Goal: Information Seeking & Learning: Learn about a topic

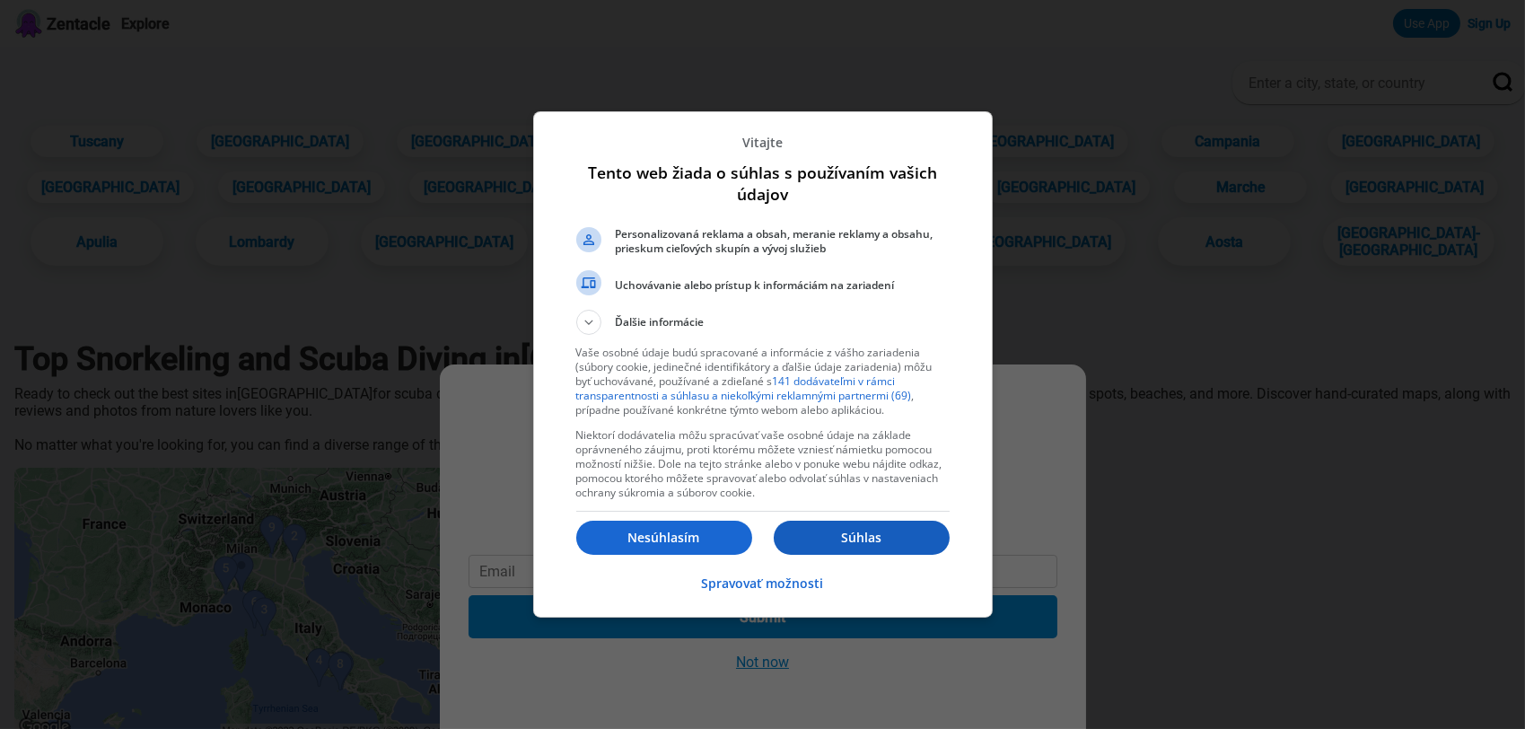
click at [888, 528] on button "Súhlas" at bounding box center [862, 538] width 176 height 34
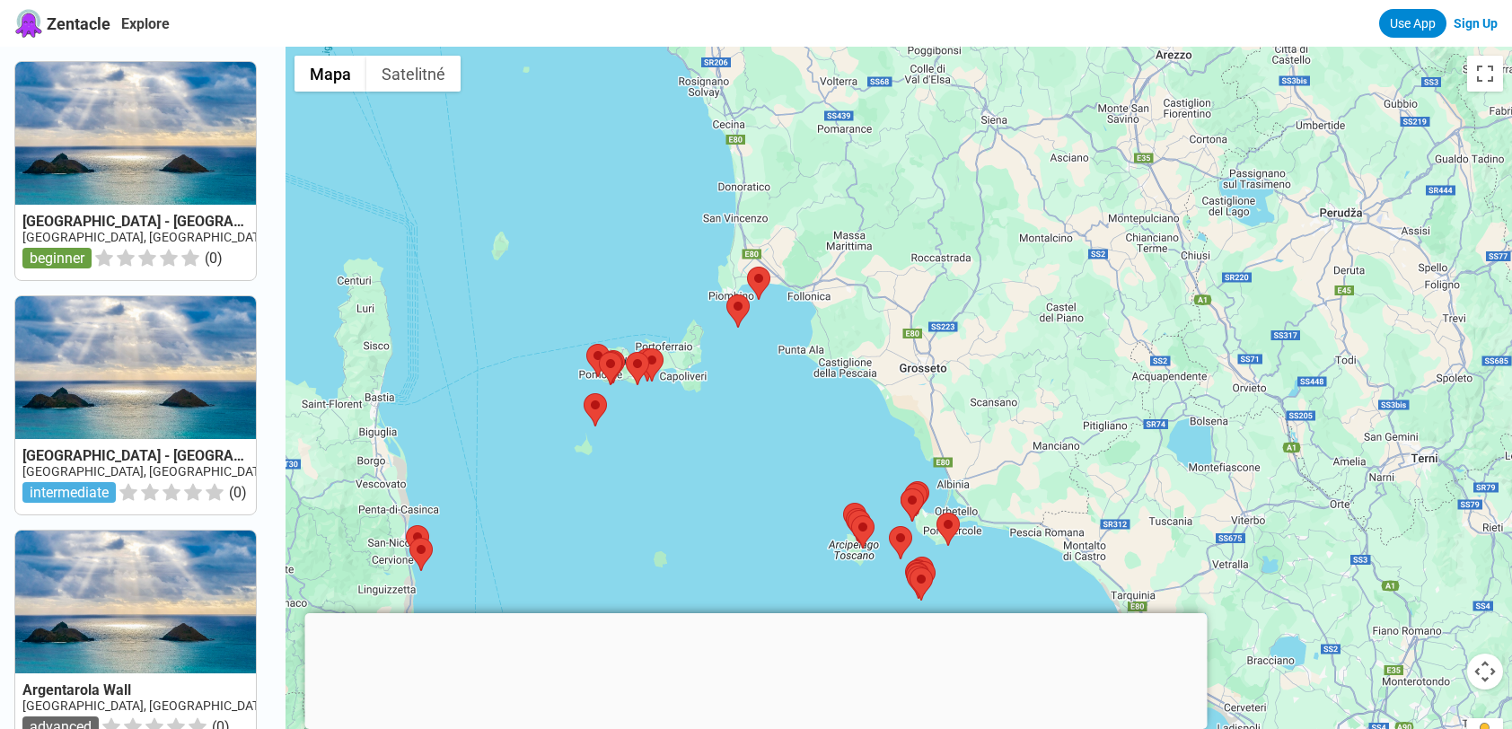
drag, startPoint x: 971, startPoint y: 424, endPoint x: 946, endPoint y: 364, distance: 64.4
click at [948, 364] on div at bounding box center [898, 411] width 1226 height 729
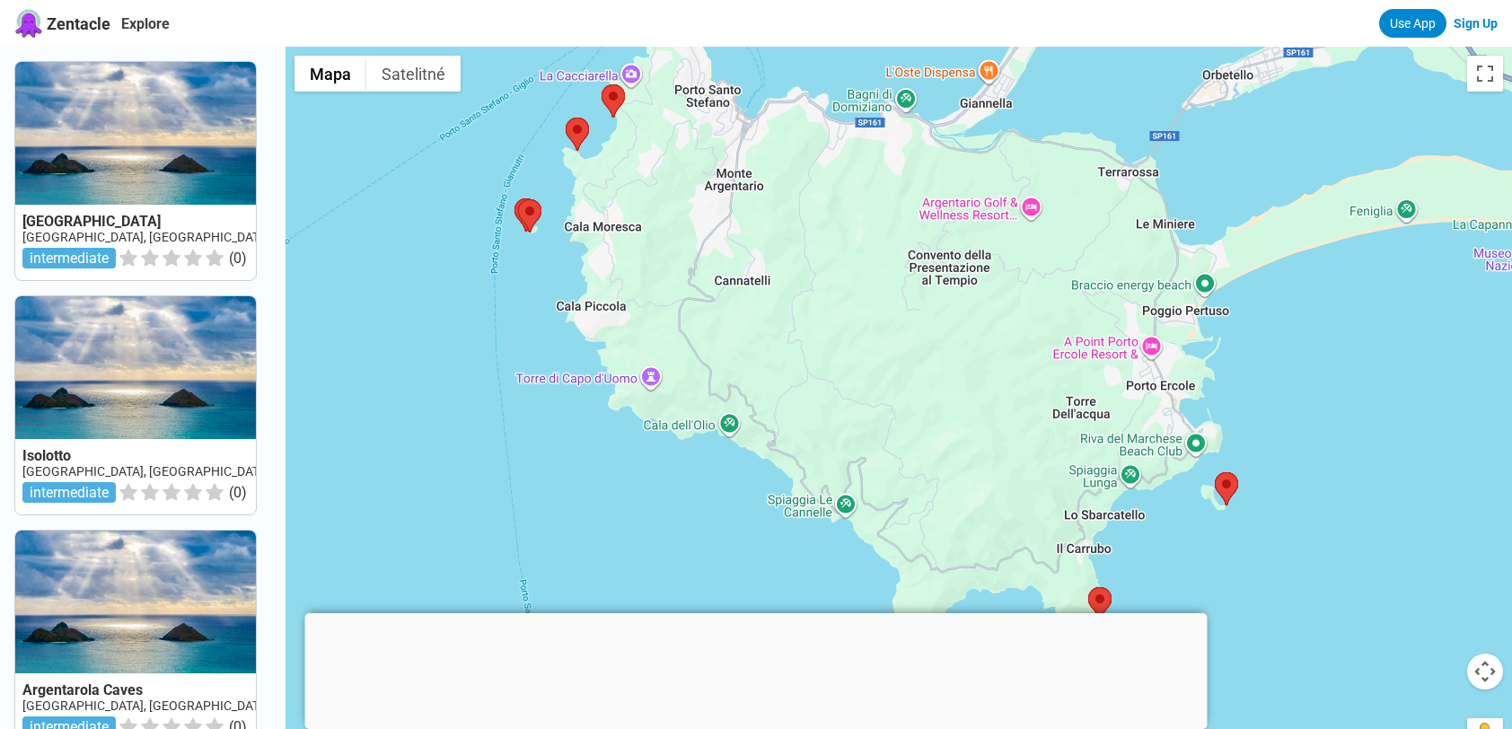
drag, startPoint x: 904, startPoint y: 313, endPoint x: 848, endPoint y: 388, distance: 93.0
click at [848, 388] on div at bounding box center [898, 411] width 1226 height 729
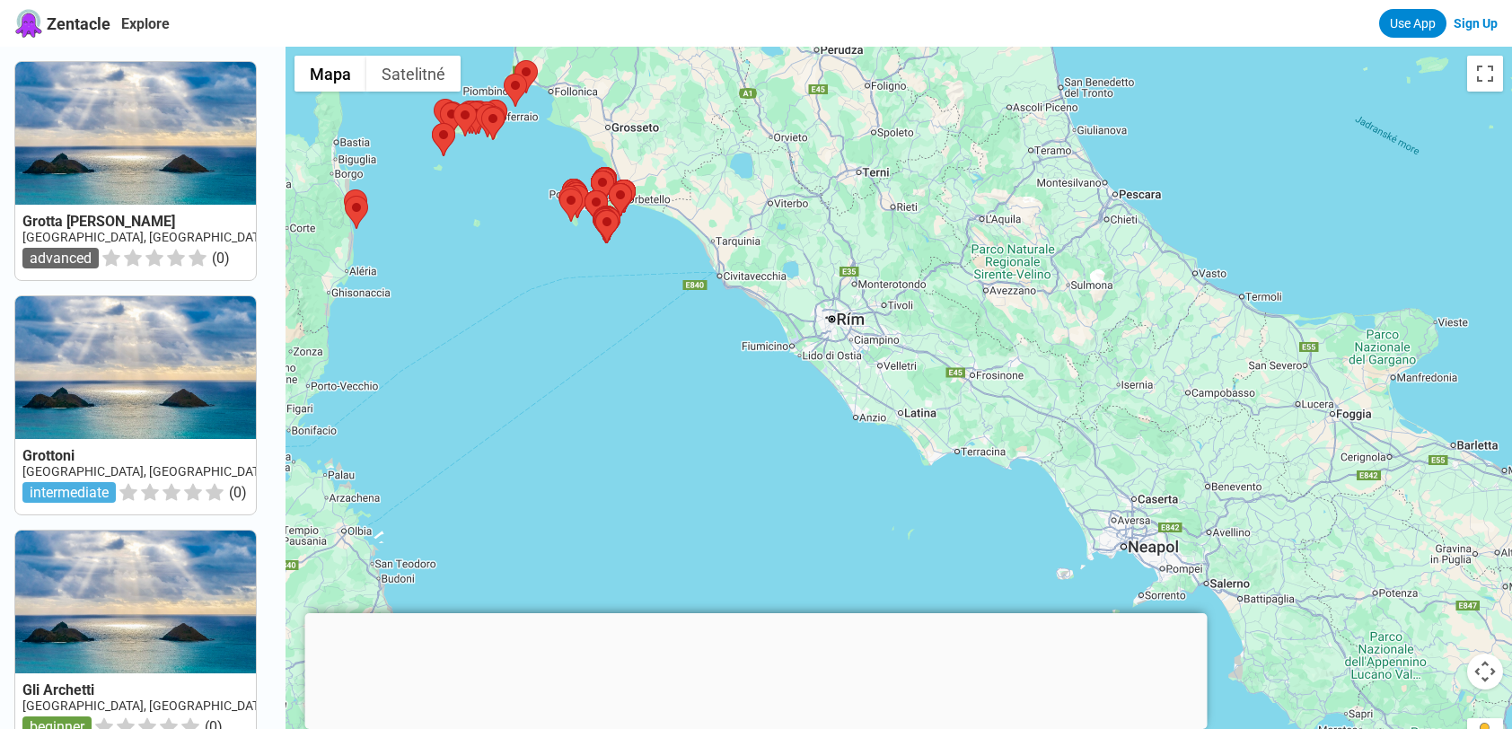
drag, startPoint x: 1017, startPoint y: 329, endPoint x: 706, endPoint y: 161, distance: 354.3
click at [706, 161] on div at bounding box center [898, 411] width 1226 height 729
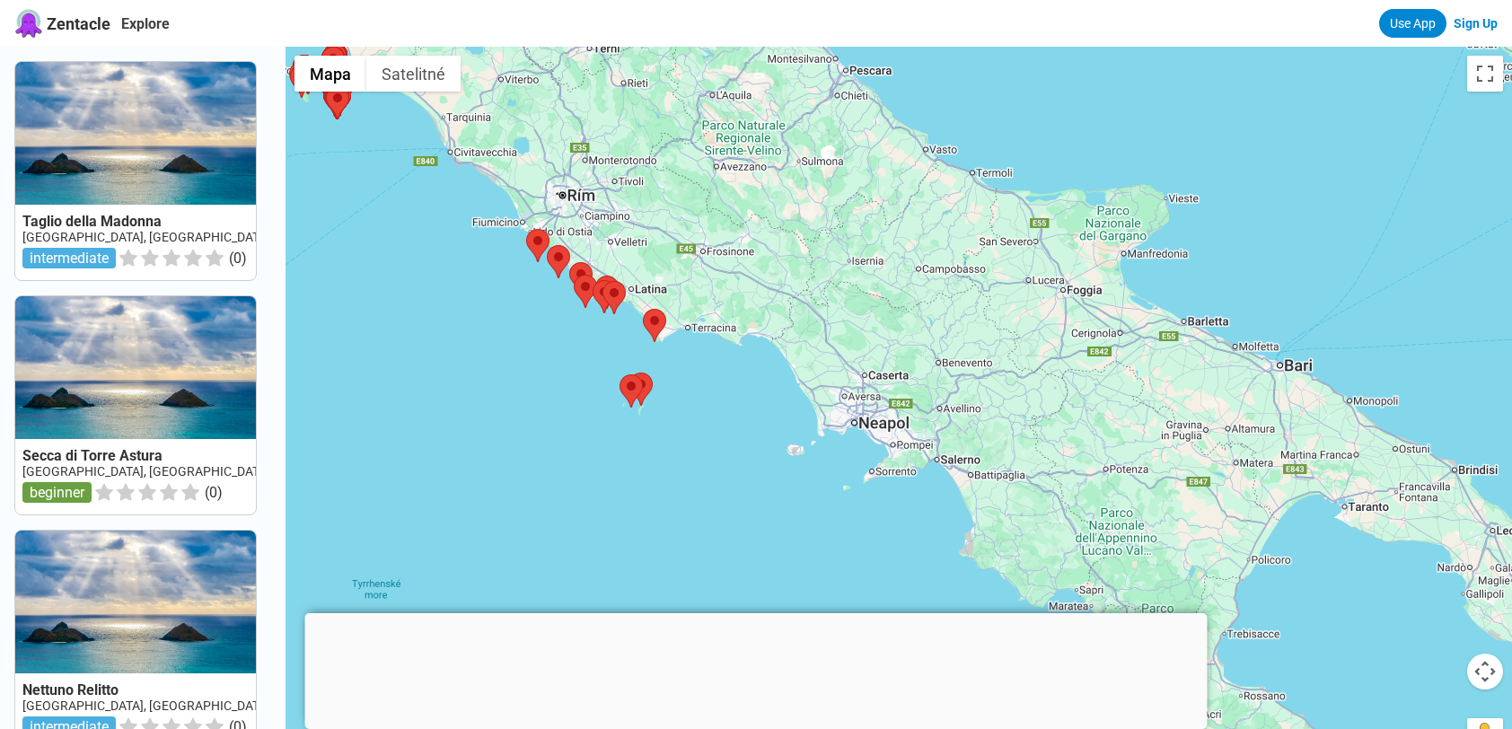
drag, startPoint x: 1293, startPoint y: 472, endPoint x: 1013, endPoint y: 343, distance: 308.5
click at [1013, 343] on div at bounding box center [898, 411] width 1226 height 729
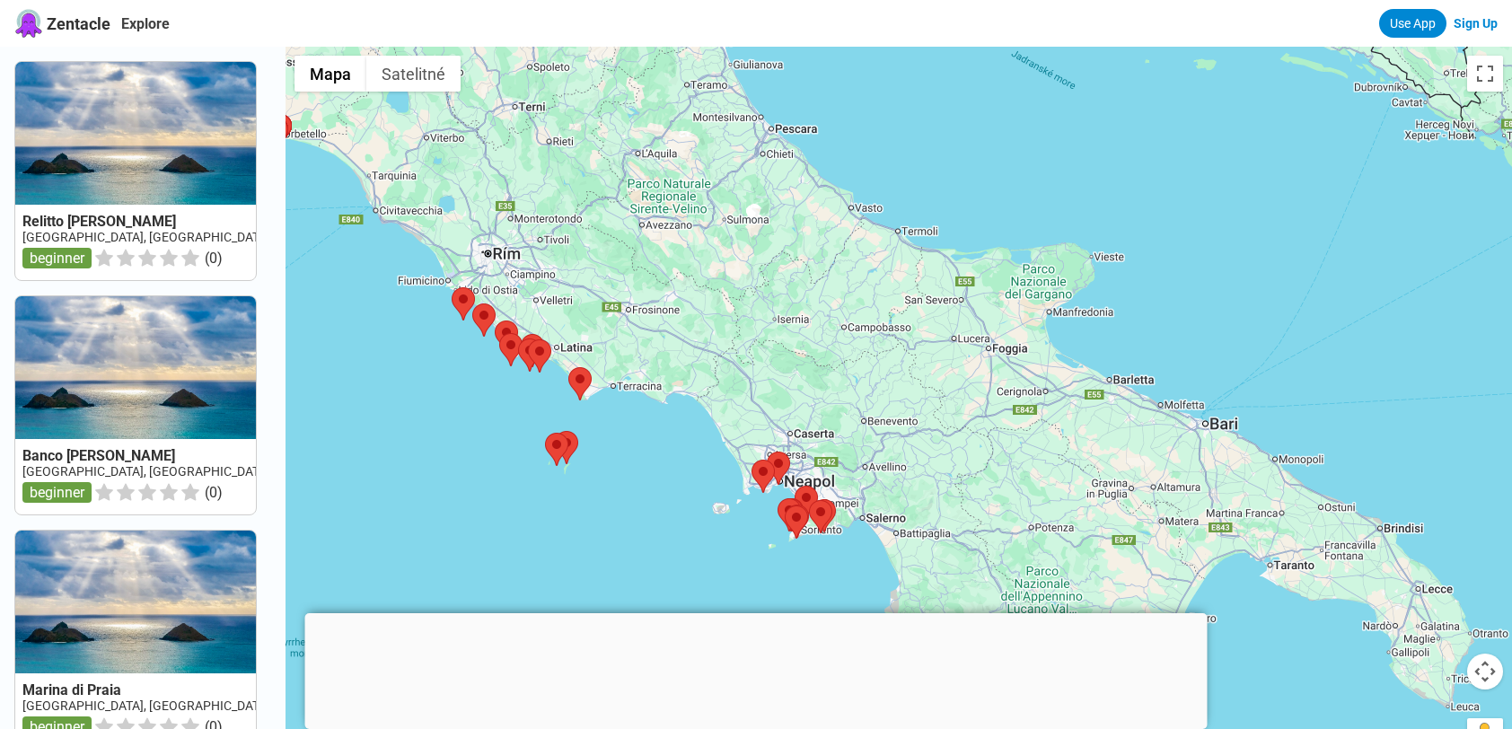
drag, startPoint x: 989, startPoint y: 277, endPoint x: 916, endPoint y: 356, distance: 108.0
click at [867, 381] on div at bounding box center [898, 411] width 1226 height 729
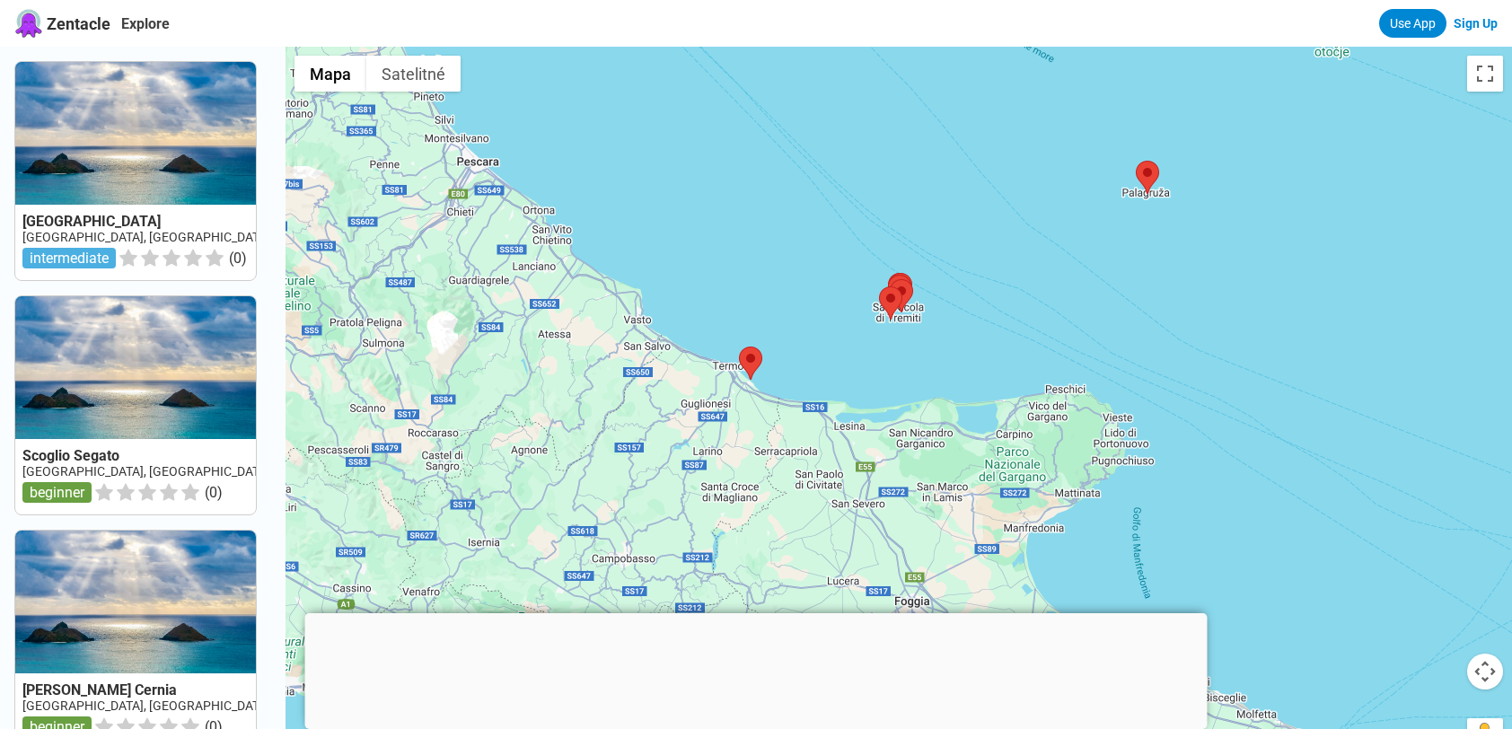
drag, startPoint x: 866, startPoint y: 356, endPoint x: 883, endPoint y: 437, distance: 83.5
click at [883, 437] on div at bounding box center [898, 411] width 1226 height 729
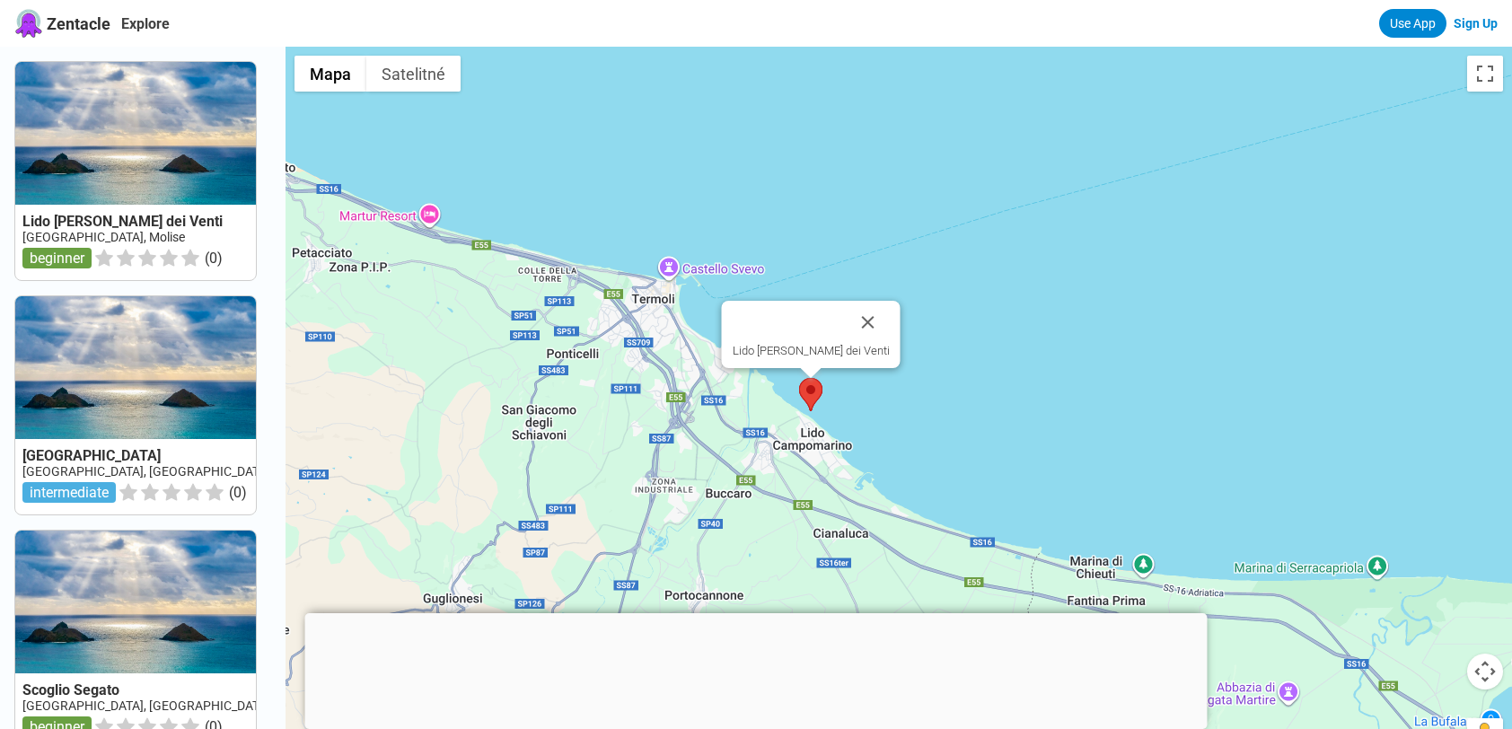
click at [821, 395] on img at bounding box center [810, 394] width 23 height 33
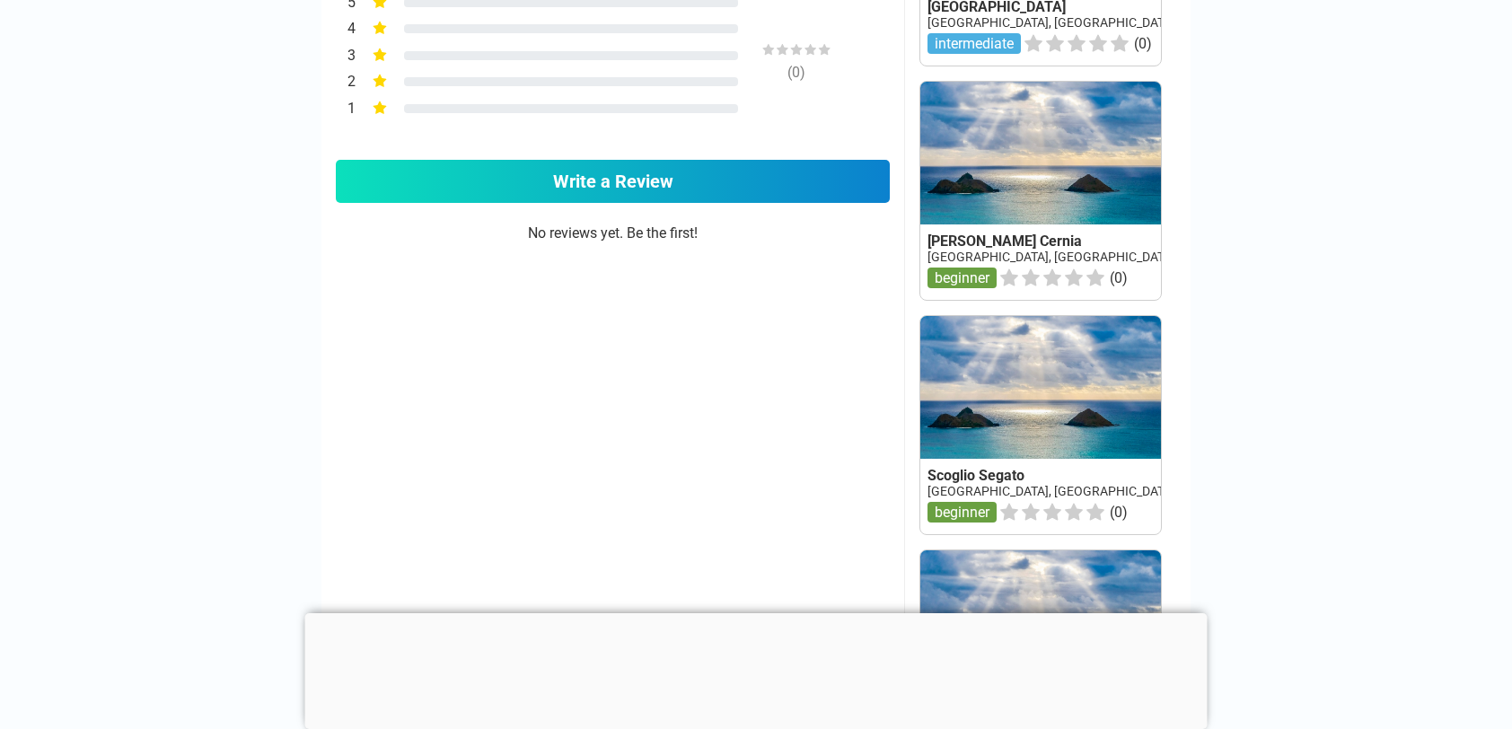
scroll to position [1077, 0]
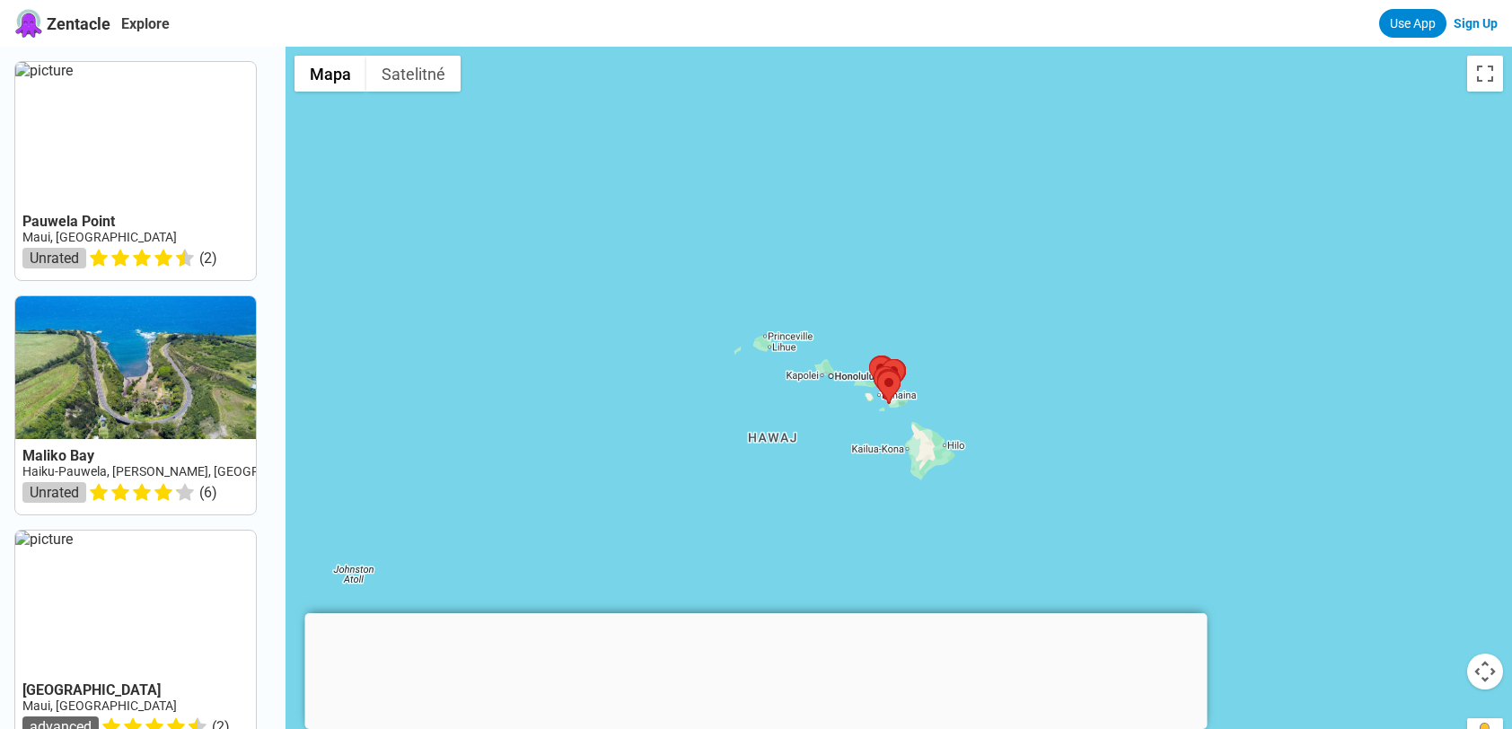
drag, startPoint x: 829, startPoint y: 453, endPoint x: 821, endPoint y: 408, distance: 45.6
click at [821, 408] on div at bounding box center [898, 411] width 1226 height 729
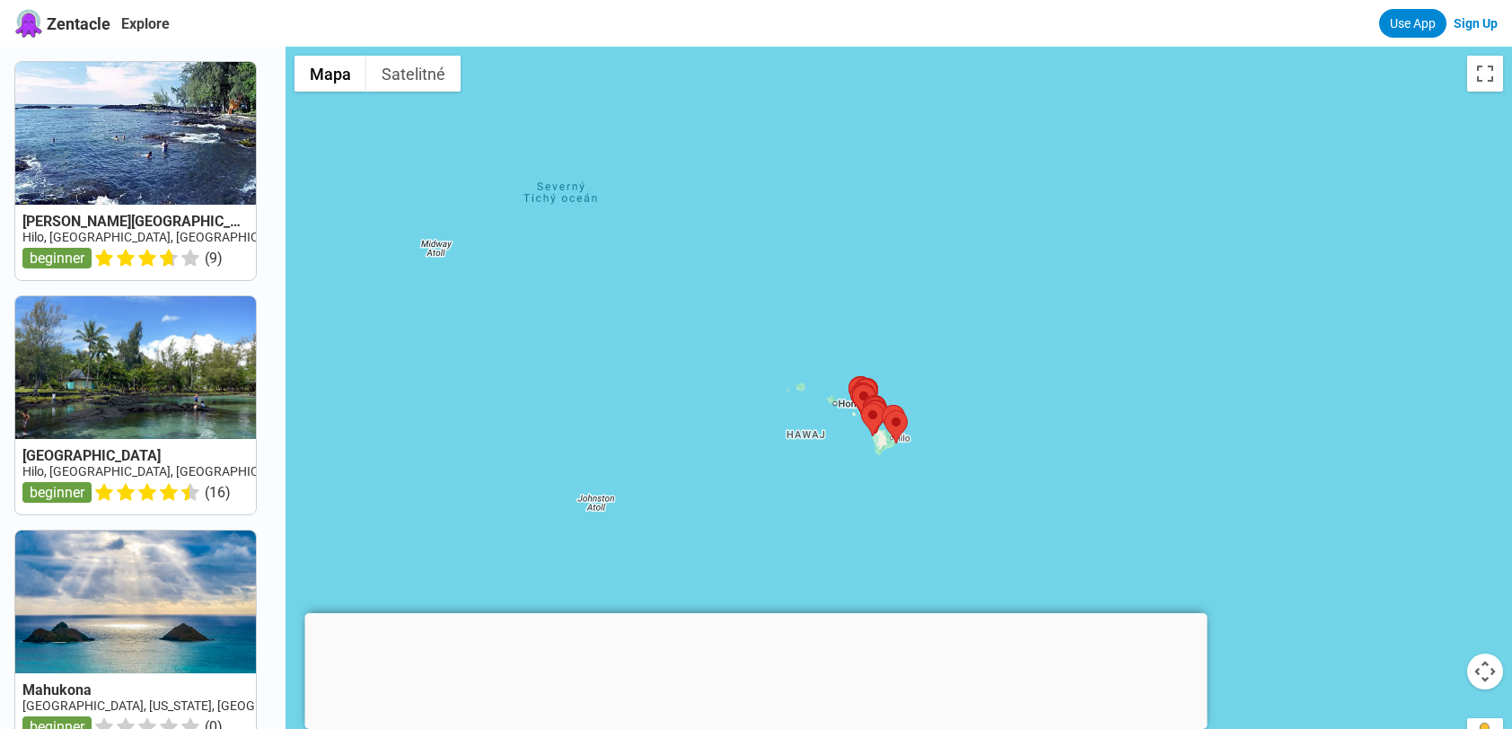
click at [752, 613] on div at bounding box center [756, 613] width 902 height 0
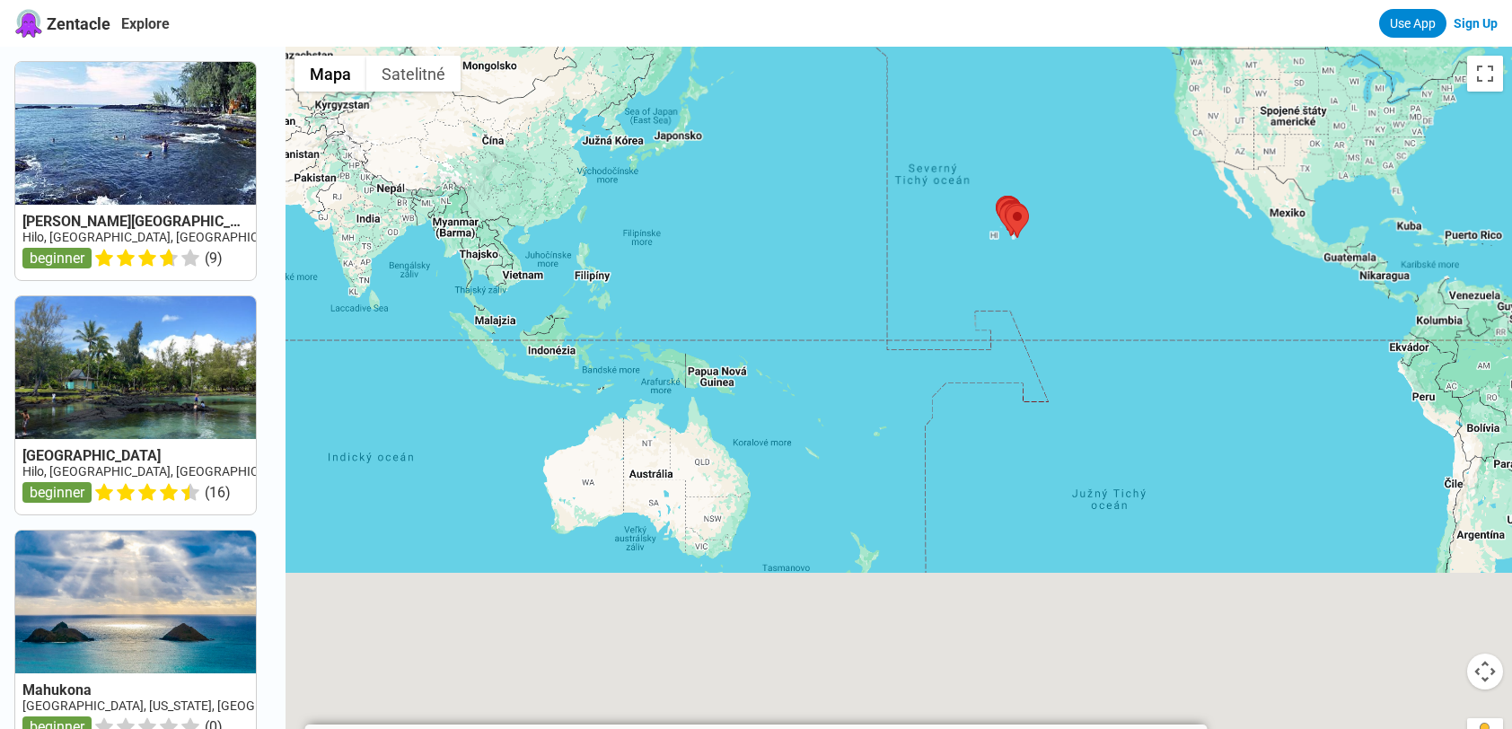
drag, startPoint x: 926, startPoint y: 552, endPoint x: 1090, endPoint y: 182, distance: 404.7
click at [1090, 182] on div at bounding box center [898, 411] width 1226 height 729
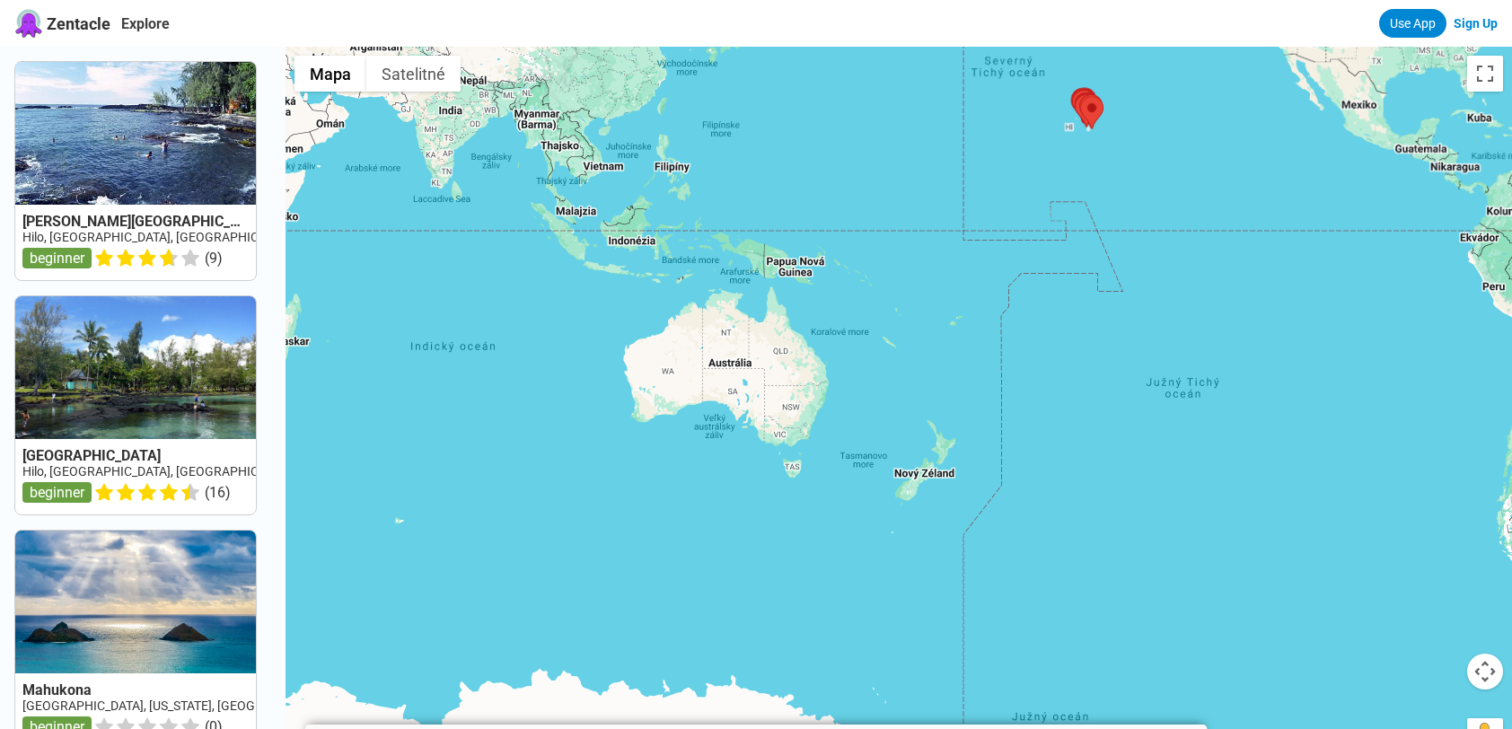
drag, startPoint x: 931, startPoint y: 330, endPoint x: 891, endPoint y: 485, distance: 159.6
click at [890, 487] on div at bounding box center [898, 411] width 1226 height 729
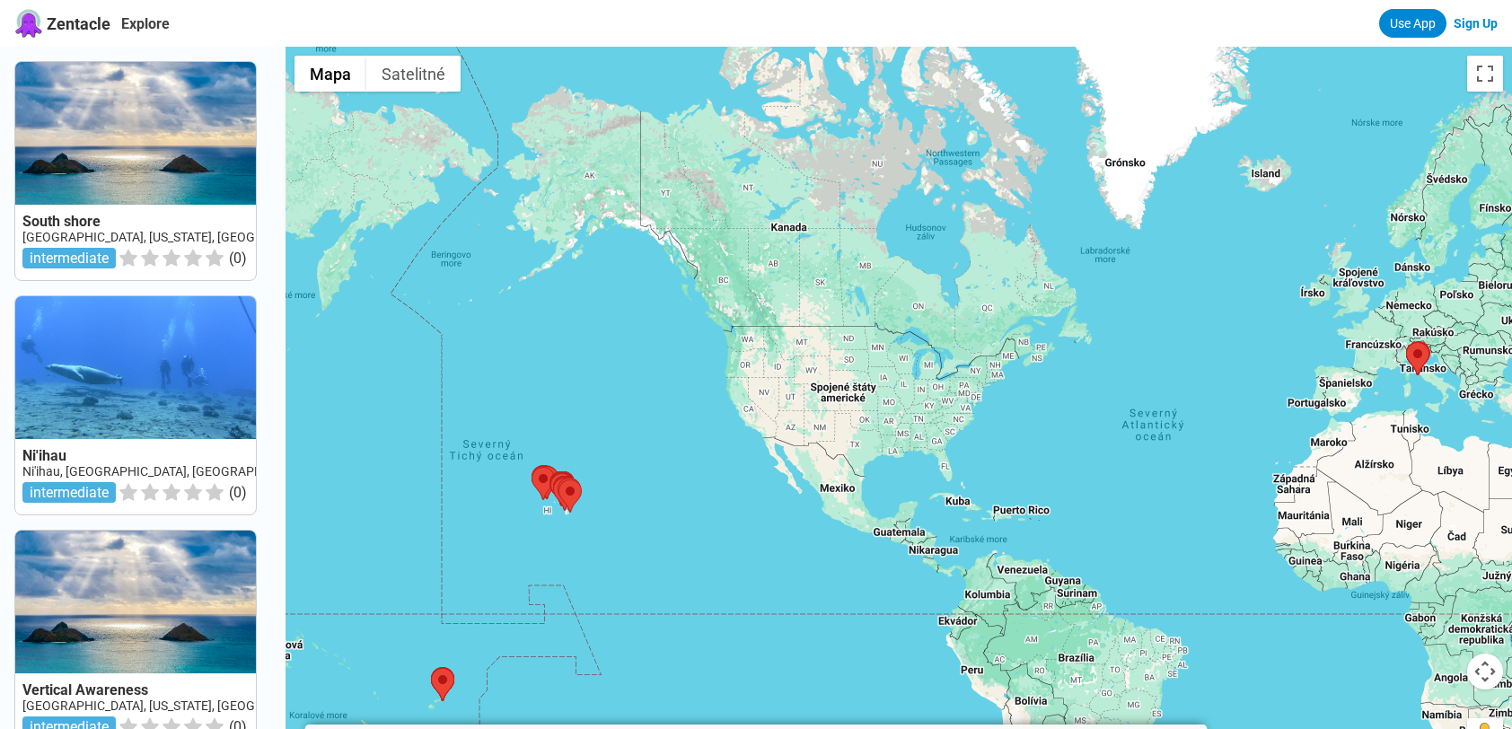
drag, startPoint x: 1150, startPoint y: 301, endPoint x: 631, endPoint y: 417, distance: 531.9
click at [631, 417] on div at bounding box center [898, 411] width 1226 height 729
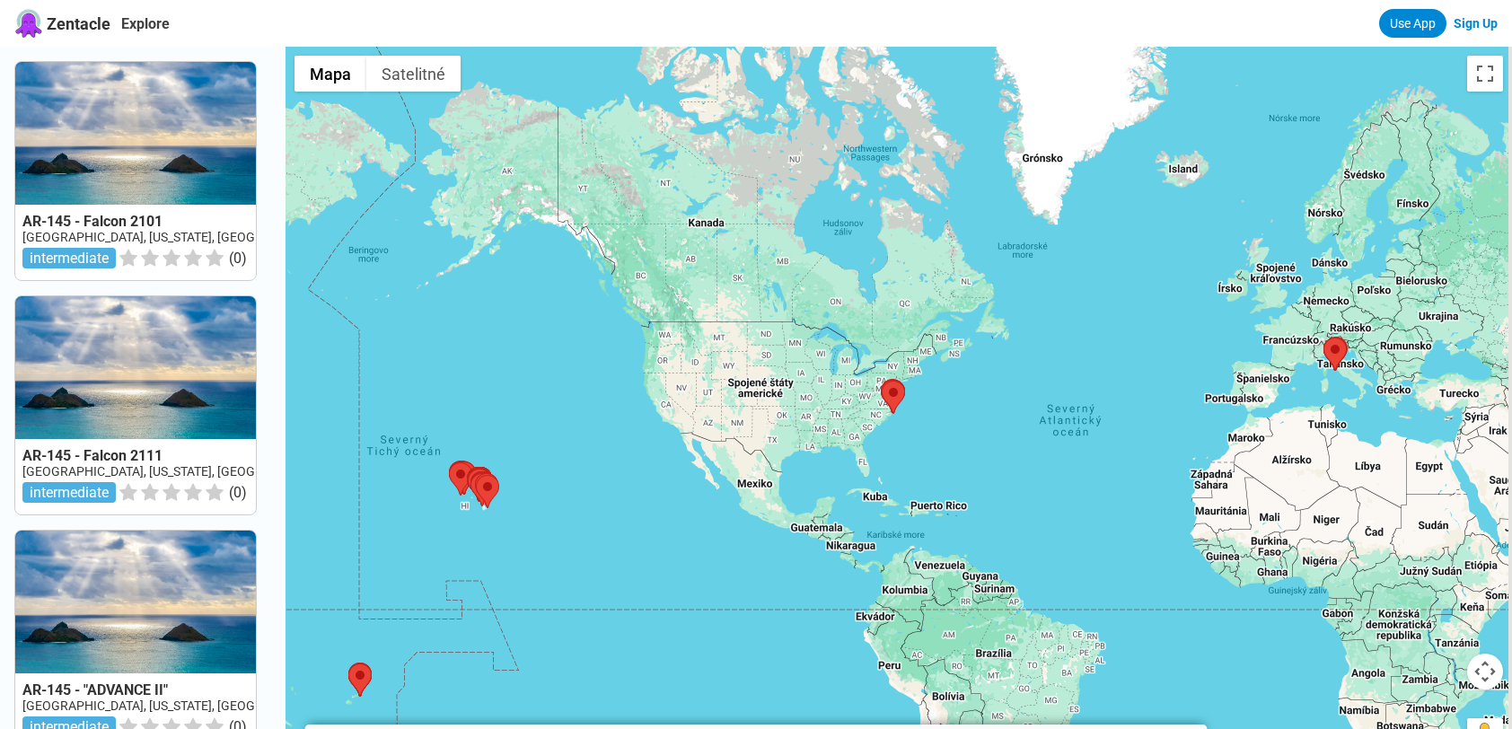
click at [1023, 363] on div at bounding box center [898, 411] width 1226 height 729
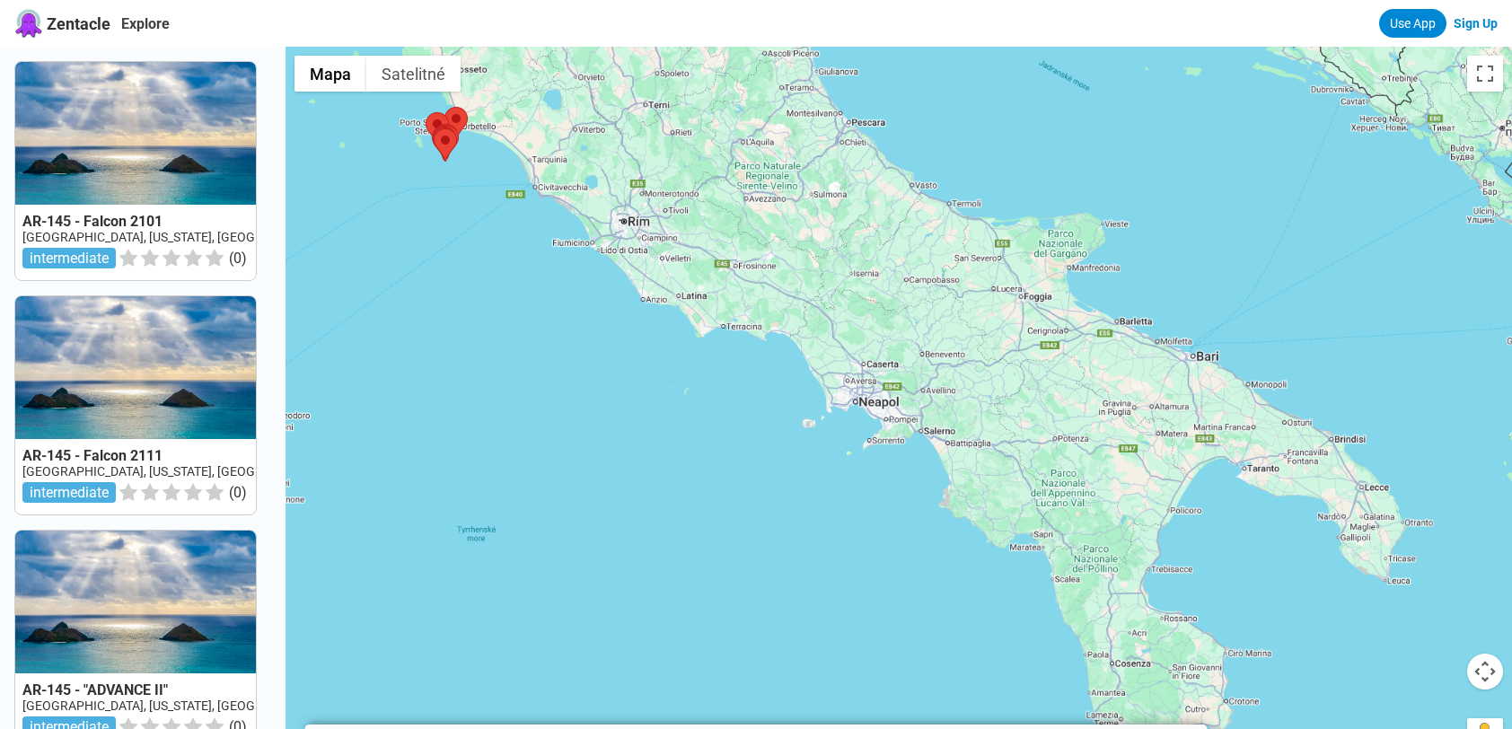
drag, startPoint x: 1086, startPoint y: 540, endPoint x: 1072, endPoint y: 469, distance: 73.2
click at [1163, 473] on div at bounding box center [898, 411] width 1226 height 729
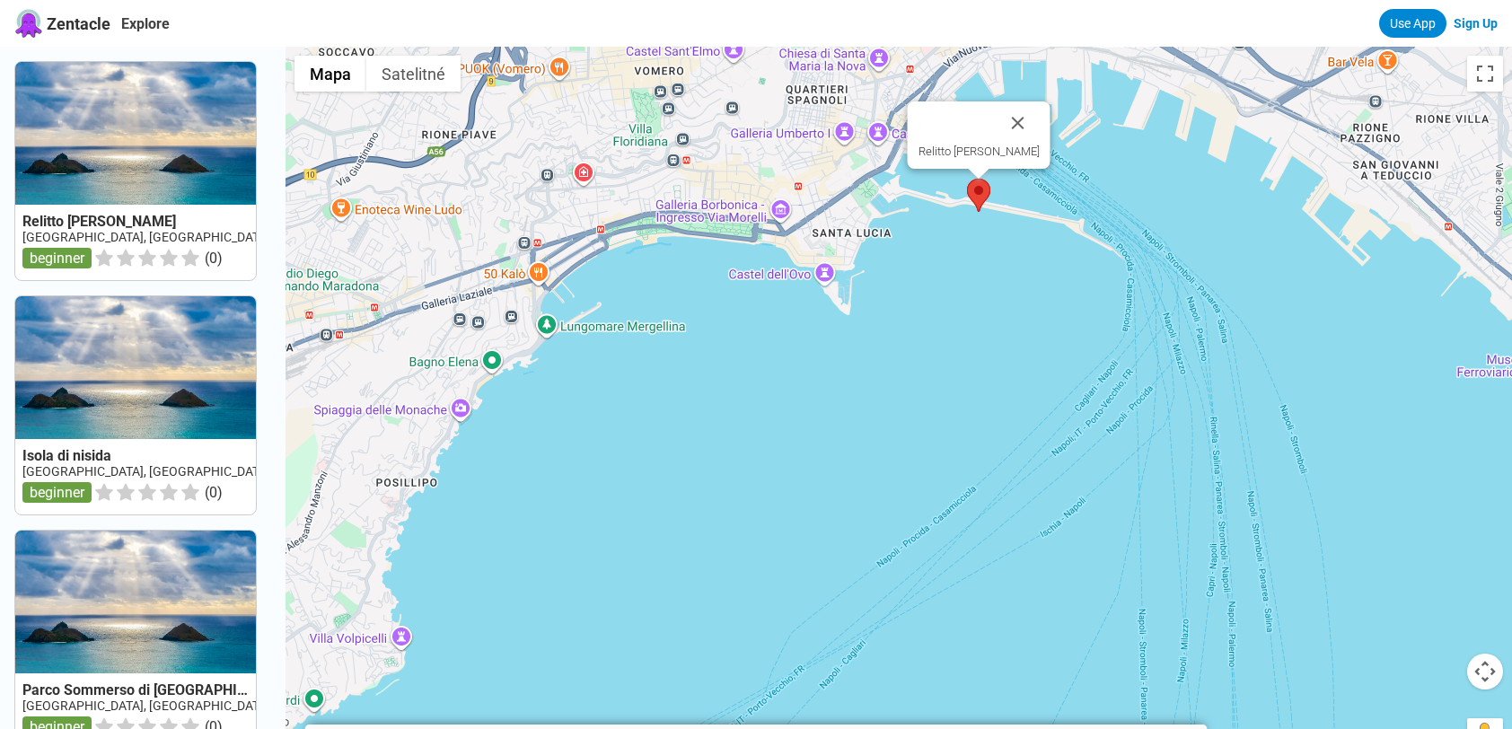
click at [984, 184] on img at bounding box center [978, 195] width 23 height 33
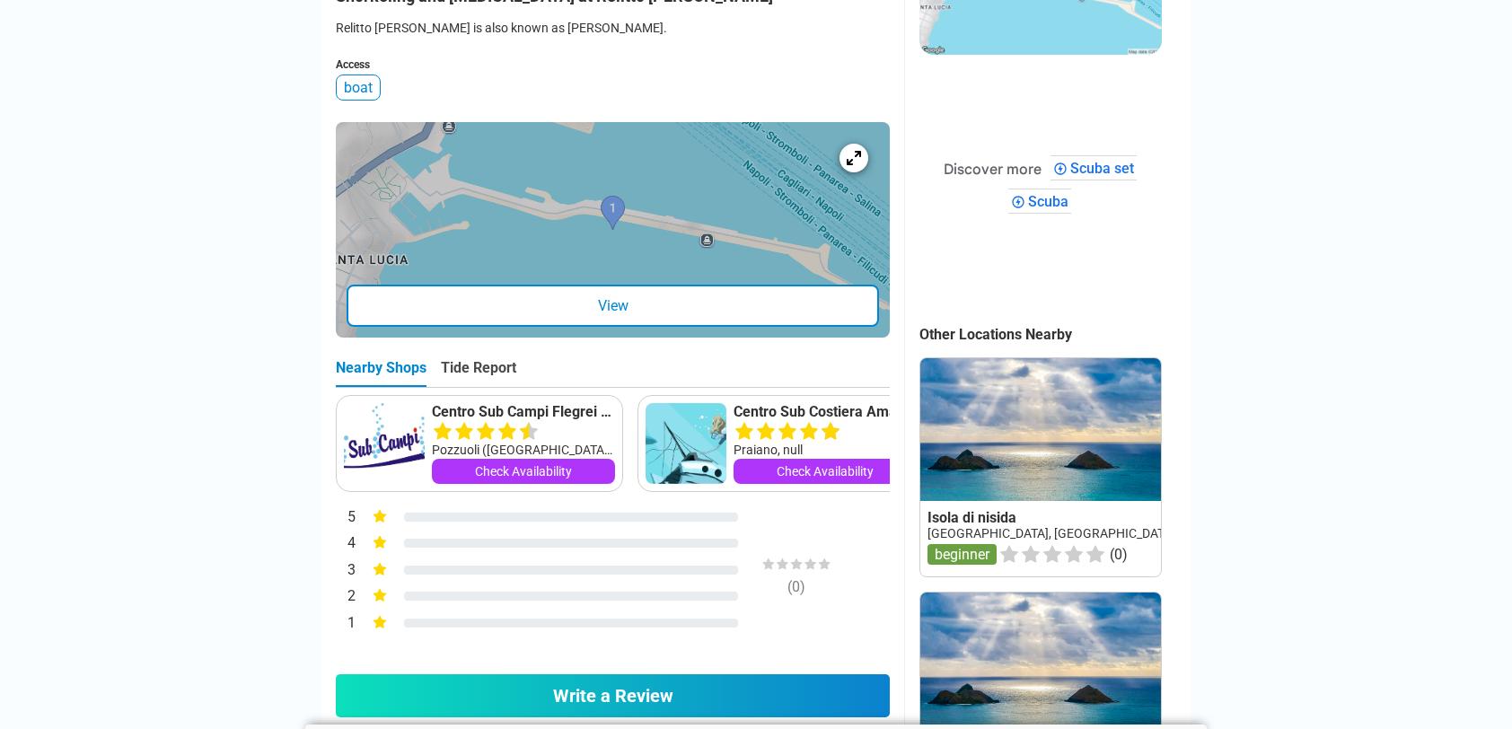
scroll to position [539, 0]
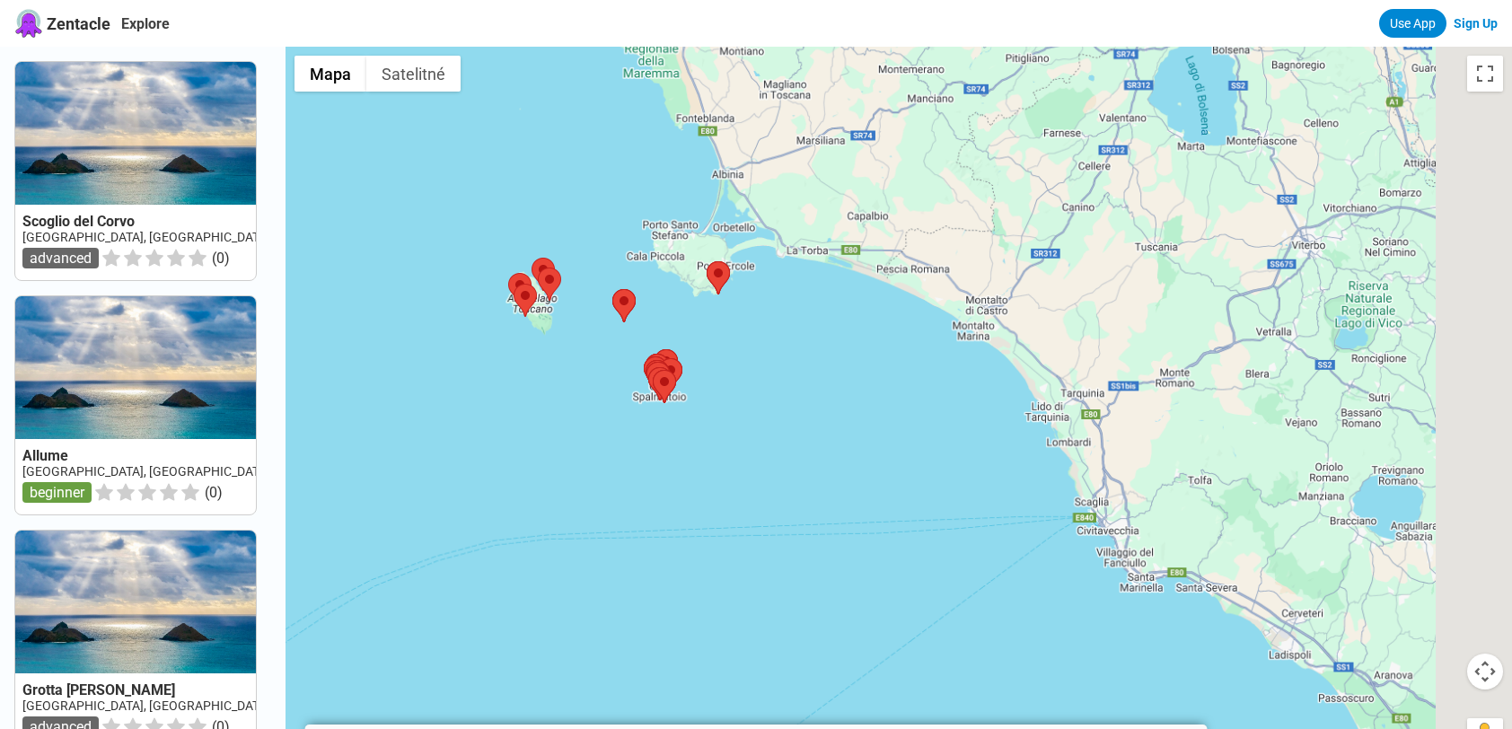
drag, startPoint x: 1027, startPoint y: 380, endPoint x: 557, endPoint y: 162, distance: 518.2
click at [558, 162] on div at bounding box center [898, 411] width 1226 height 729
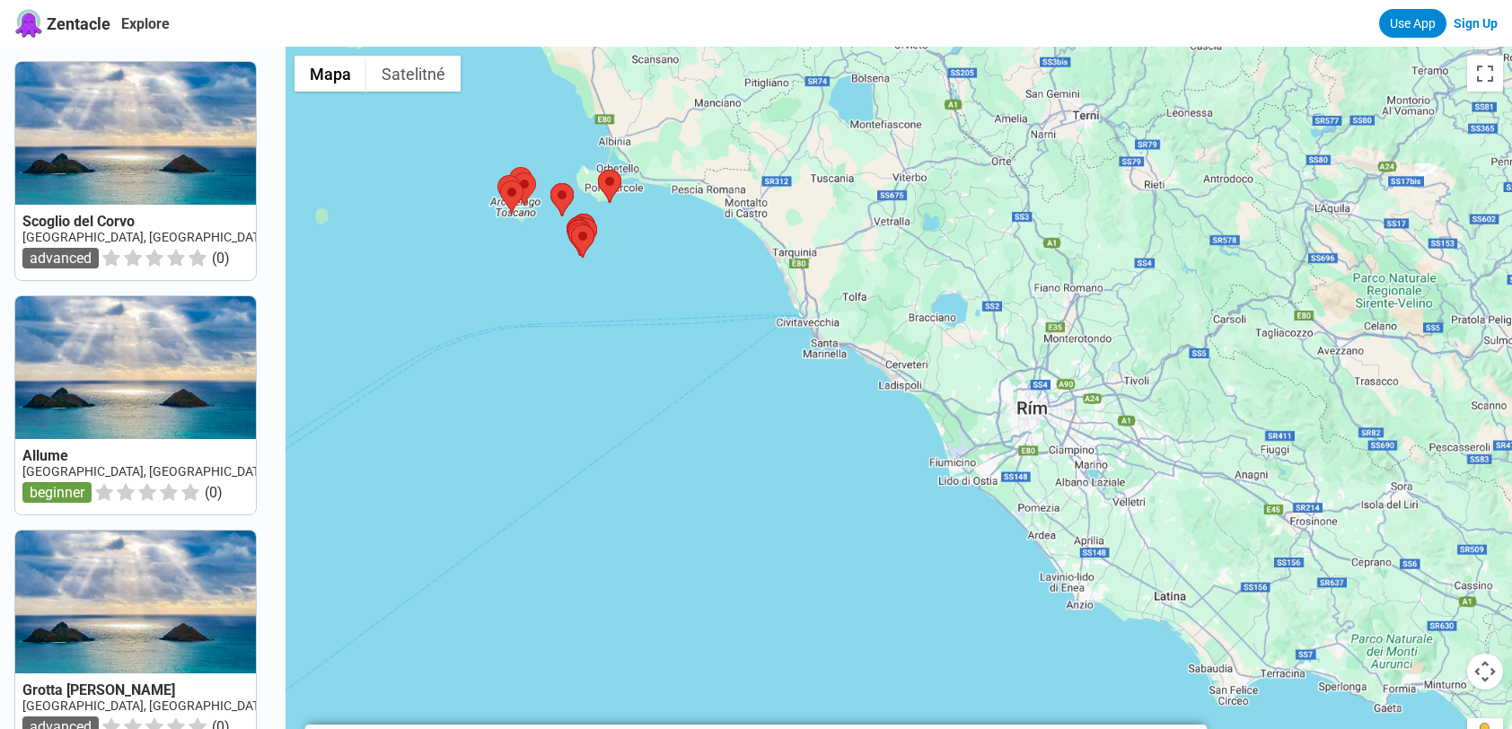
drag, startPoint x: 861, startPoint y: 434, endPoint x: 747, endPoint y: 314, distance: 165.1
click at [747, 314] on div at bounding box center [898, 411] width 1226 height 729
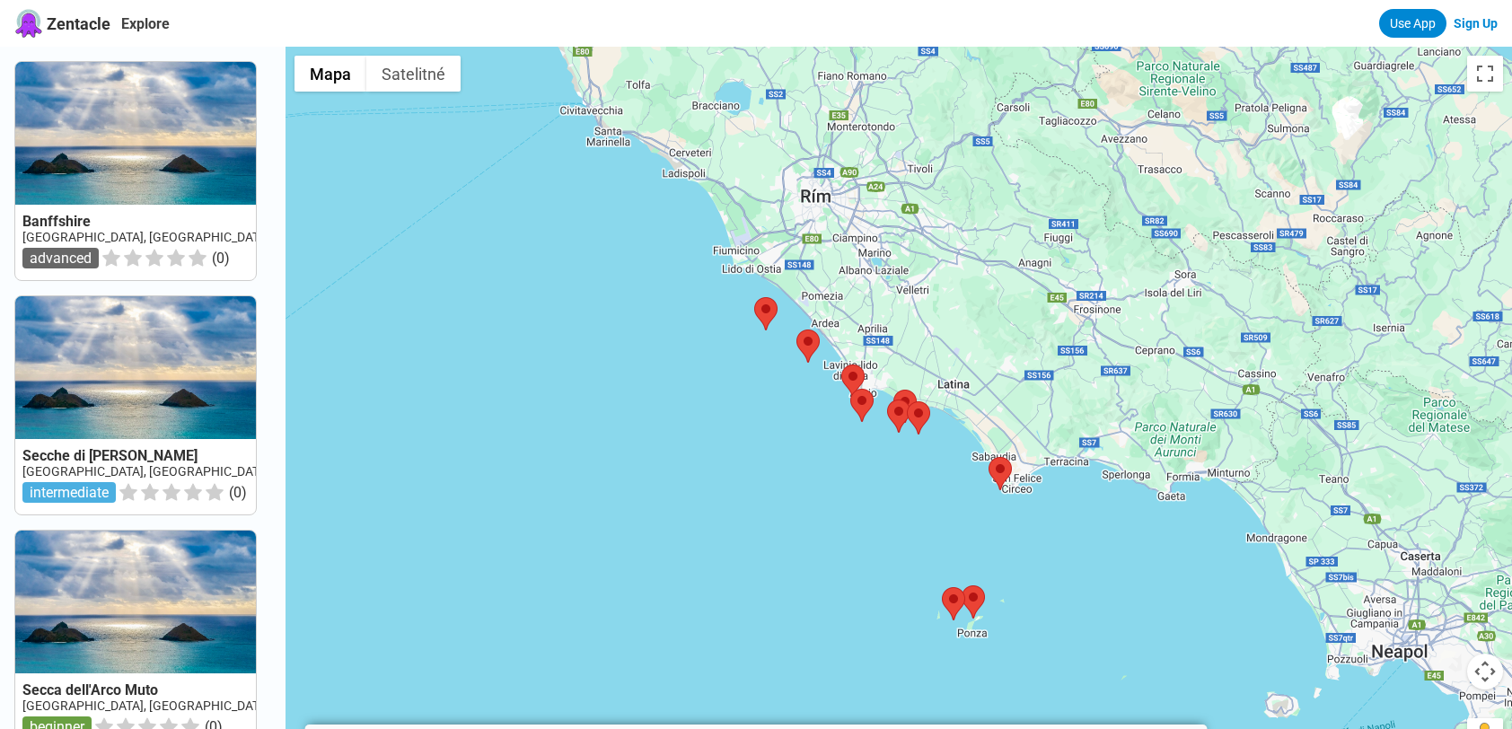
drag, startPoint x: 1095, startPoint y: 611, endPoint x: 657, endPoint y: 327, distance: 522.4
click at [657, 327] on div at bounding box center [898, 411] width 1226 height 729
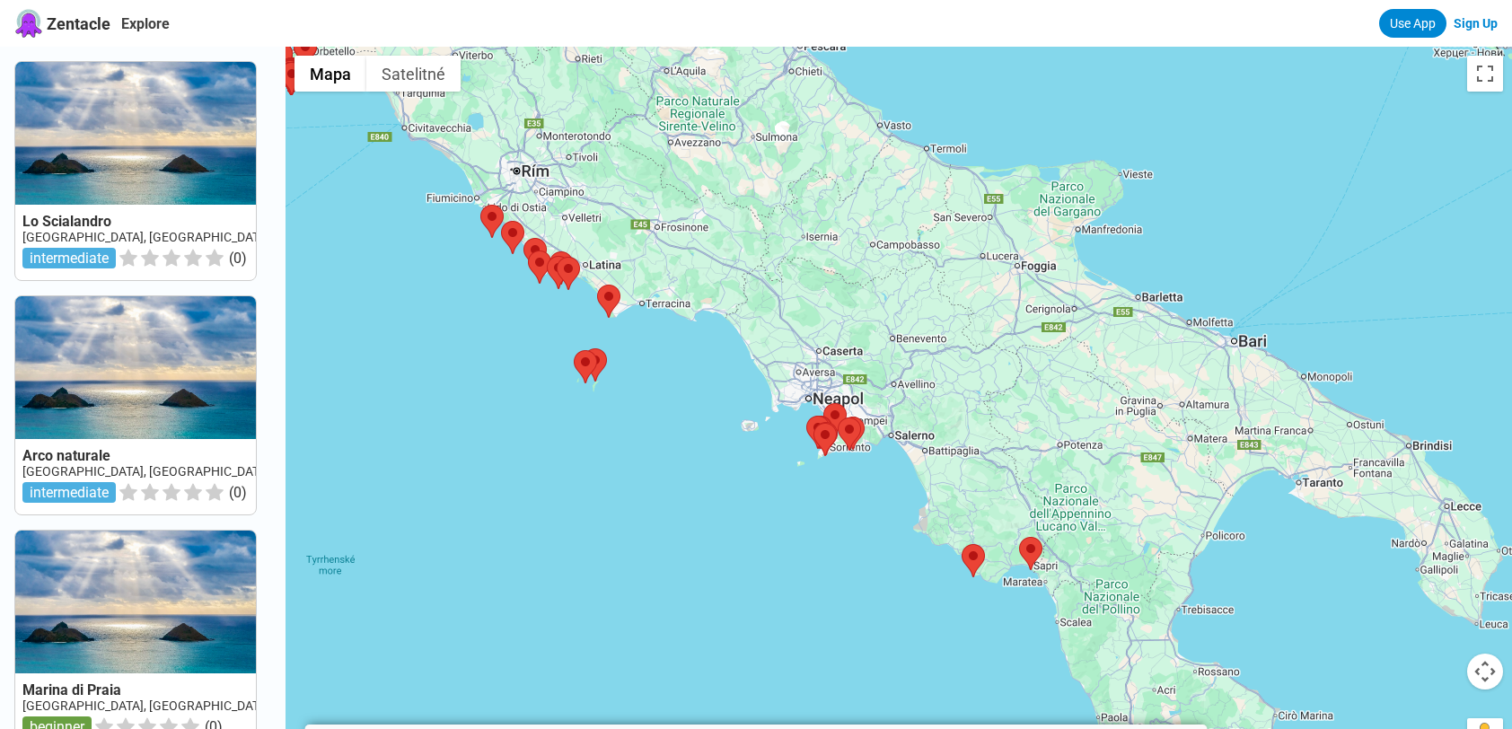
drag, startPoint x: 553, startPoint y: 307, endPoint x: 688, endPoint y: 424, distance: 178.2
click at [688, 424] on div at bounding box center [898, 411] width 1226 height 729
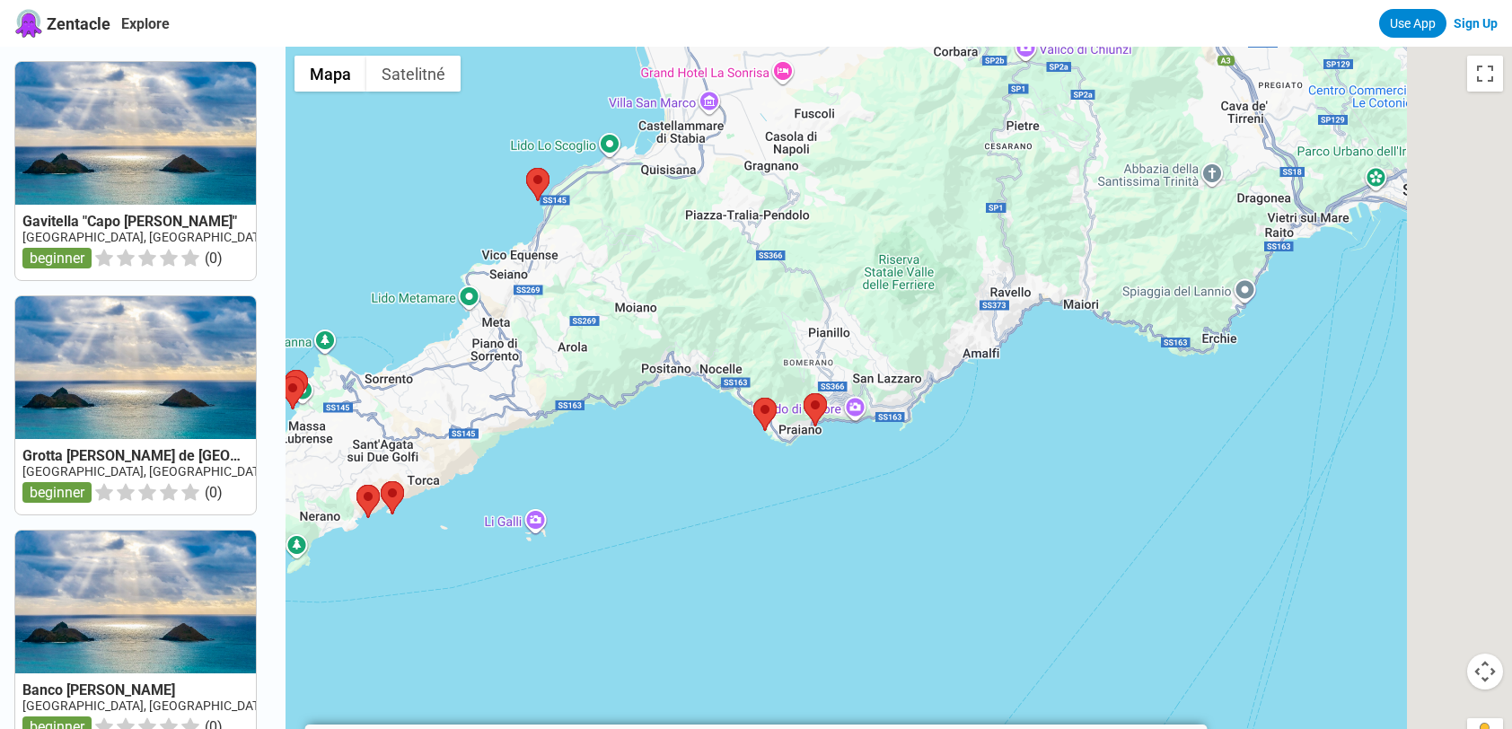
drag, startPoint x: 1198, startPoint y: 558, endPoint x: 921, endPoint y: 565, distance: 276.6
click at [921, 565] on div at bounding box center [898, 411] width 1226 height 729
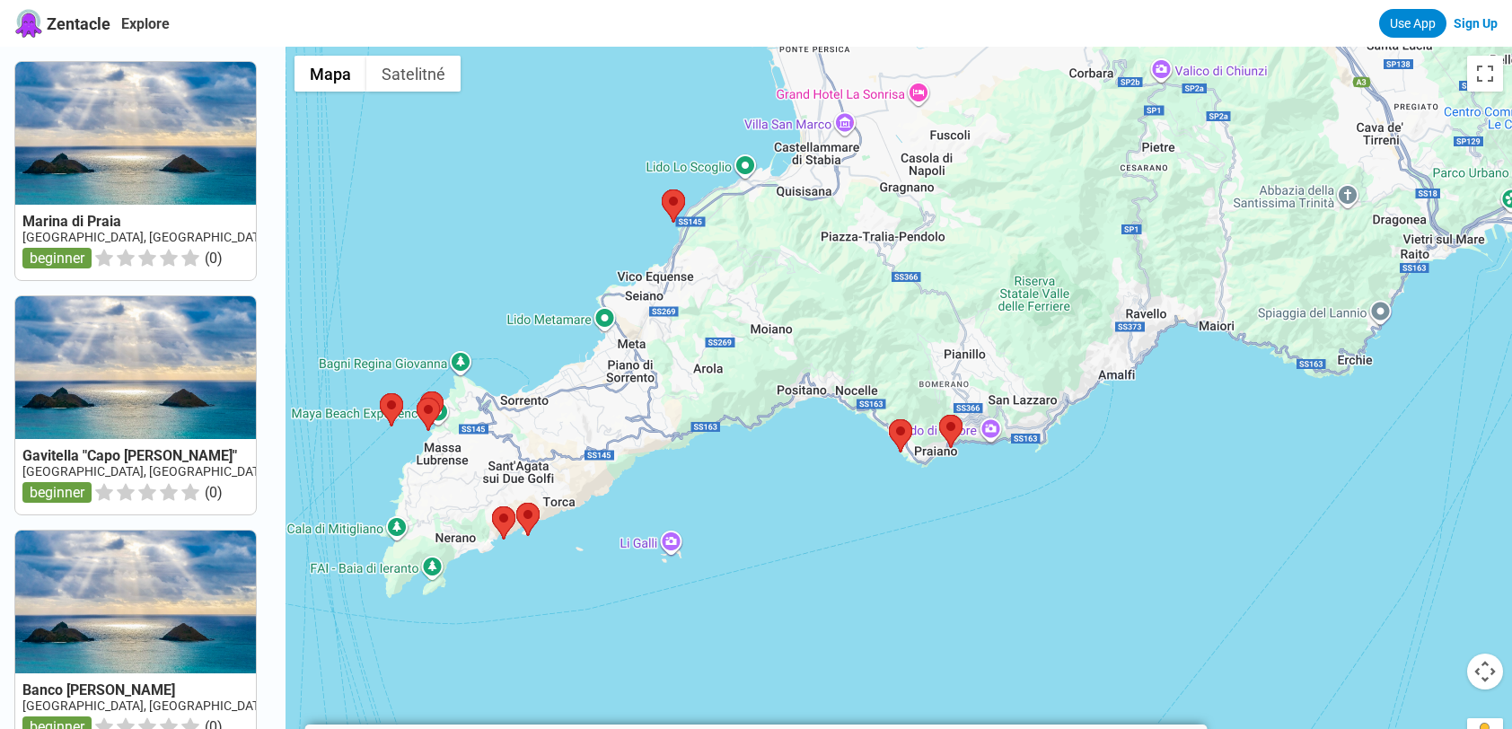
drag, startPoint x: 1205, startPoint y: 456, endPoint x: 1327, endPoint y: 479, distance: 124.3
click at [1327, 479] on div at bounding box center [898, 411] width 1226 height 729
click at [958, 427] on img at bounding box center [950, 431] width 23 height 33
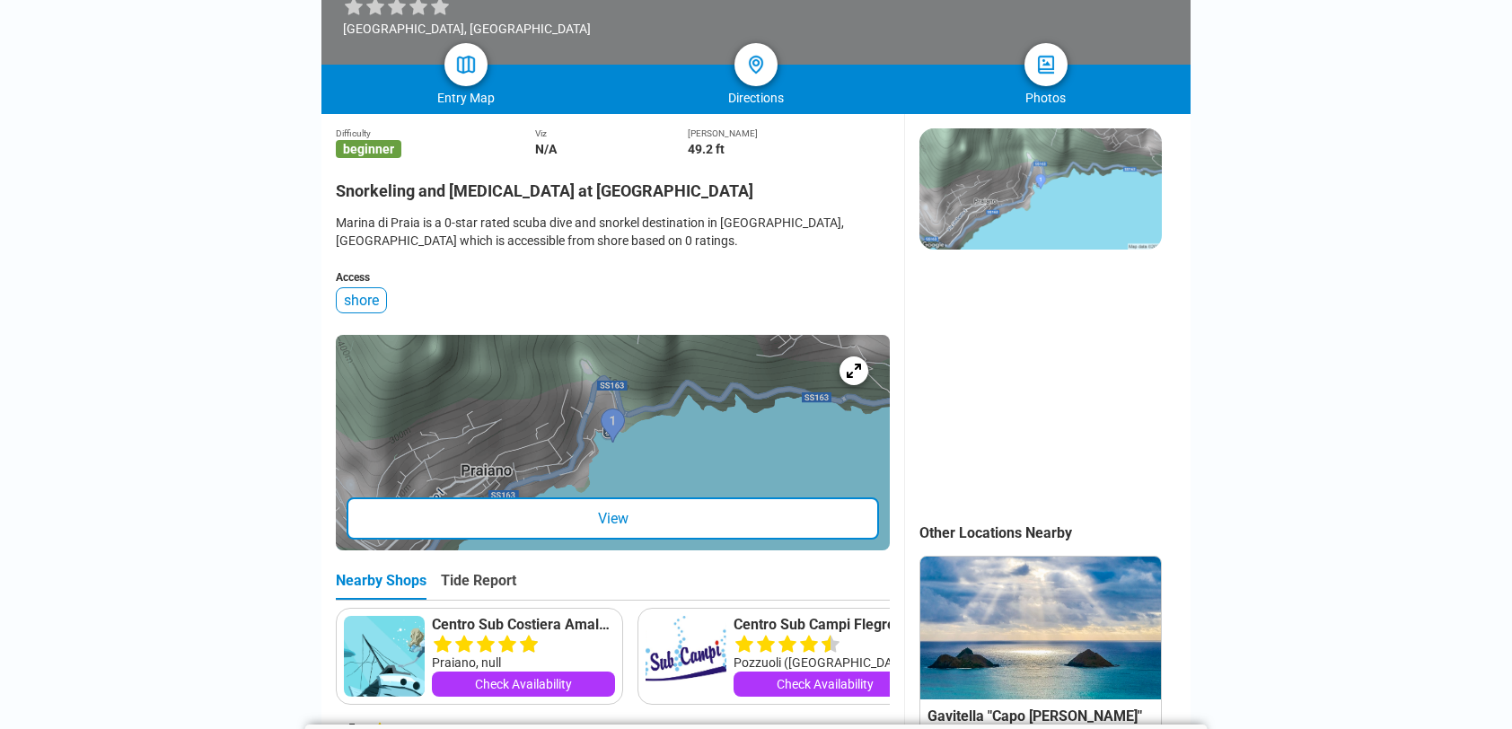
scroll to position [628, 0]
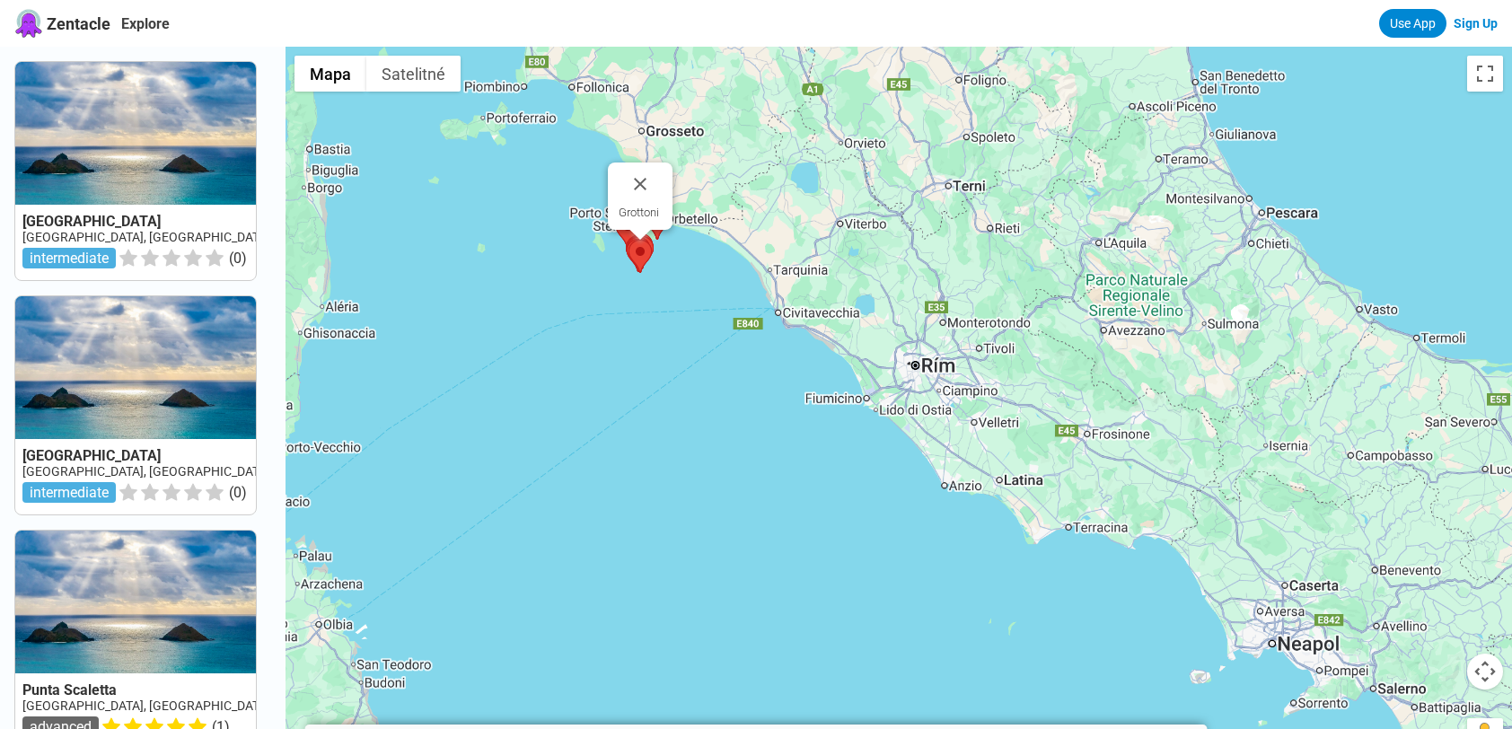
drag, startPoint x: 707, startPoint y: 278, endPoint x: 641, endPoint y: 250, distance: 72.0
click at [641, 250] on div "Grottoni" at bounding box center [898, 411] width 1226 height 729
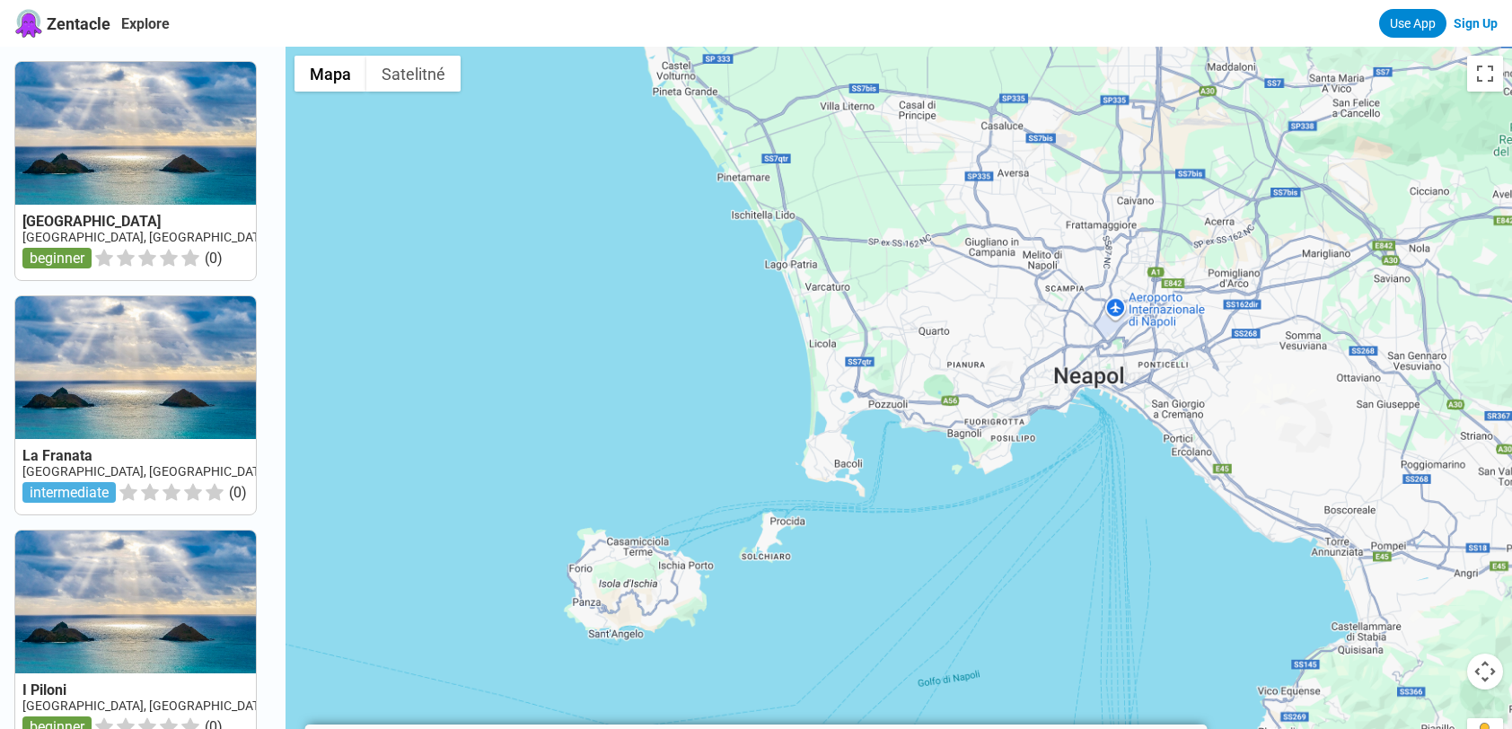
drag, startPoint x: 1123, startPoint y: 507, endPoint x: 1093, endPoint y: 478, distance: 42.5
click at [1099, 488] on div at bounding box center [898, 411] width 1226 height 729
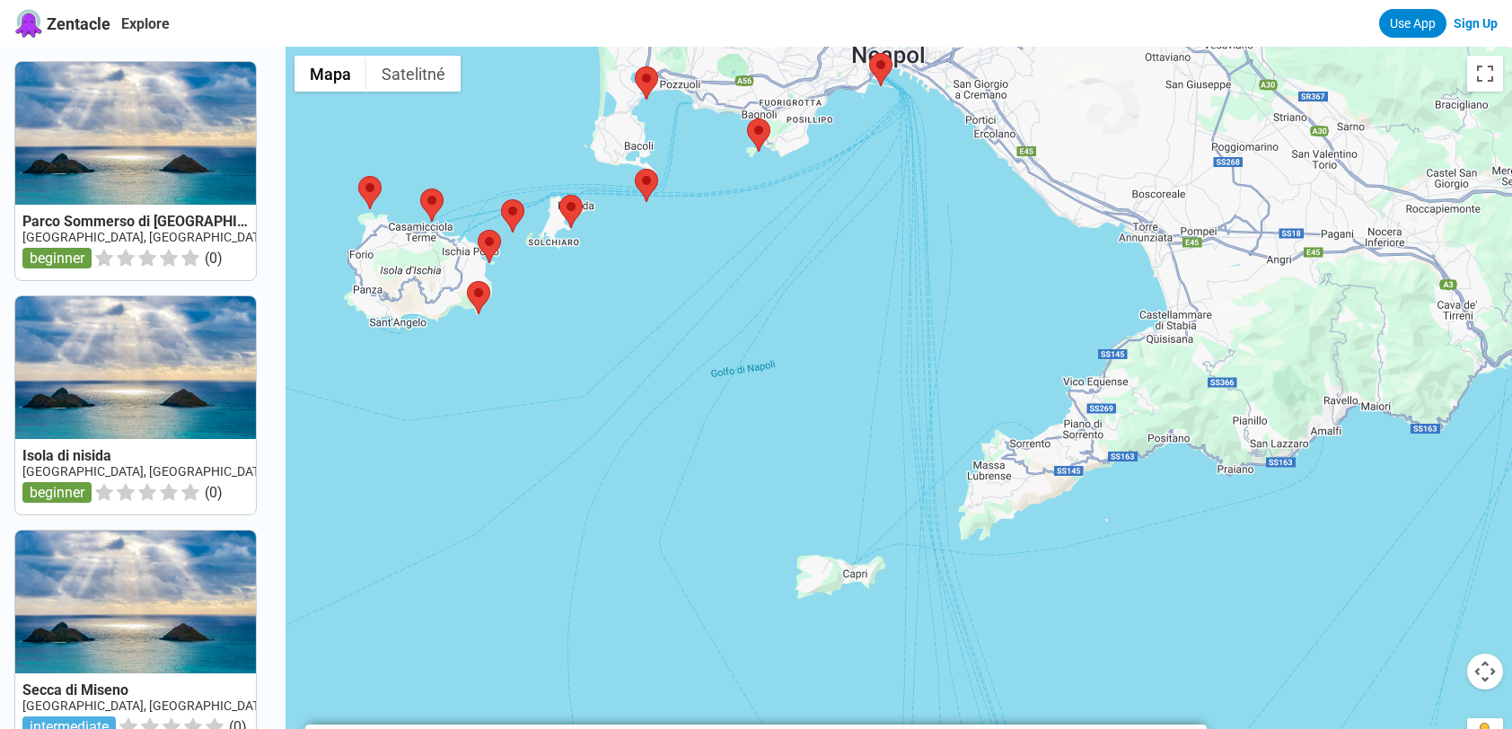
drag, startPoint x: 1135, startPoint y: 566, endPoint x: 870, endPoint y: 226, distance: 430.5
click at [870, 226] on div at bounding box center [898, 411] width 1226 height 729
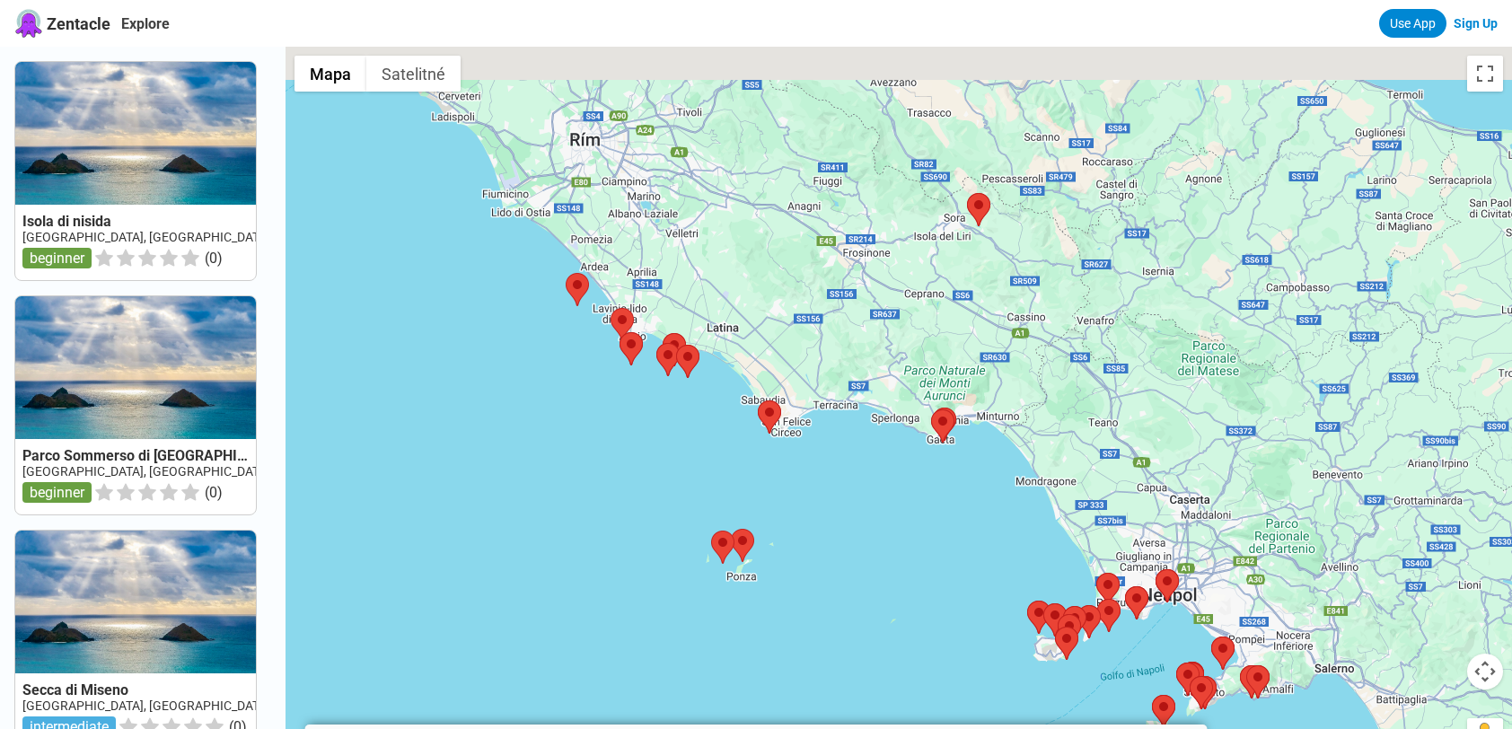
drag, startPoint x: 681, startPoint y: 396, endPoint x: 1122, endPoint y: 612, distance: 491.8
click at [1117, 613] on div at bounding box center [898, 411] width 1226 height 729
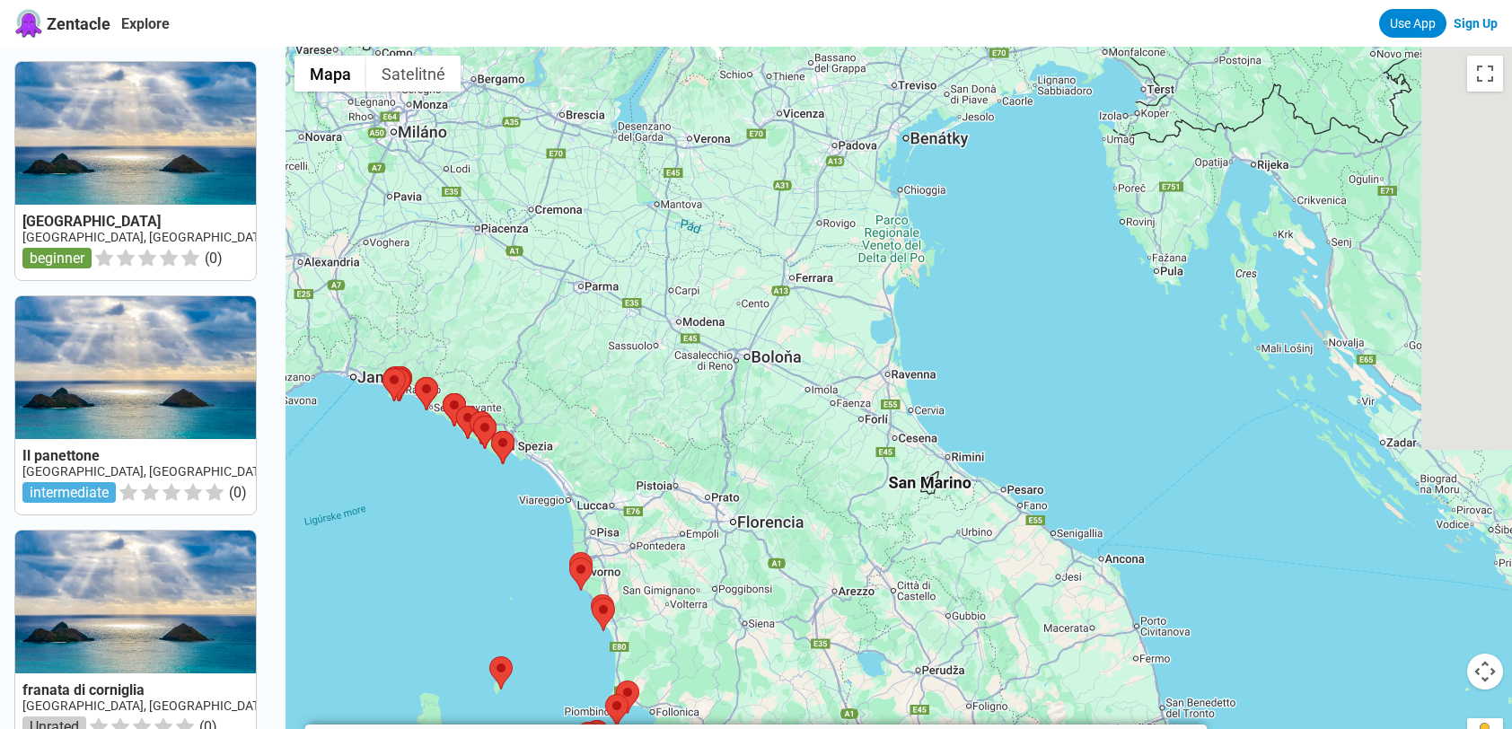
drag, startPoint x: 1144, startPoint y: 403, endPoint x: 840, endPoint y: 433, distance: 304.9
click at [643, 499] on div at bounding box center [898, 411] width 1226 height 729
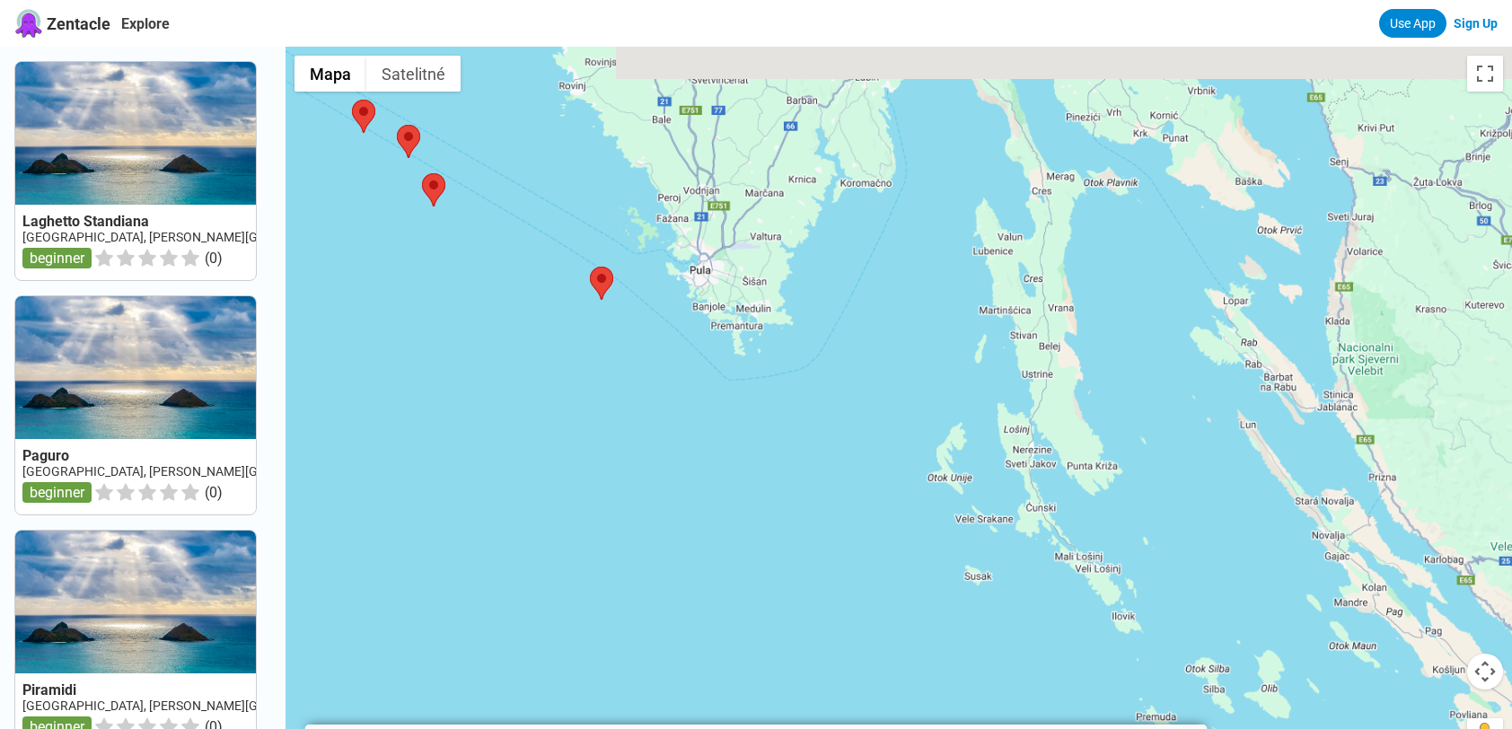
drag, startPoint x: 1281, startPoint y: 324, endPoint x: 908, endPoint y: 606, distance: 467.9
click at [908, 606] on div at bounding box center [898, 411] width 1226 height 729
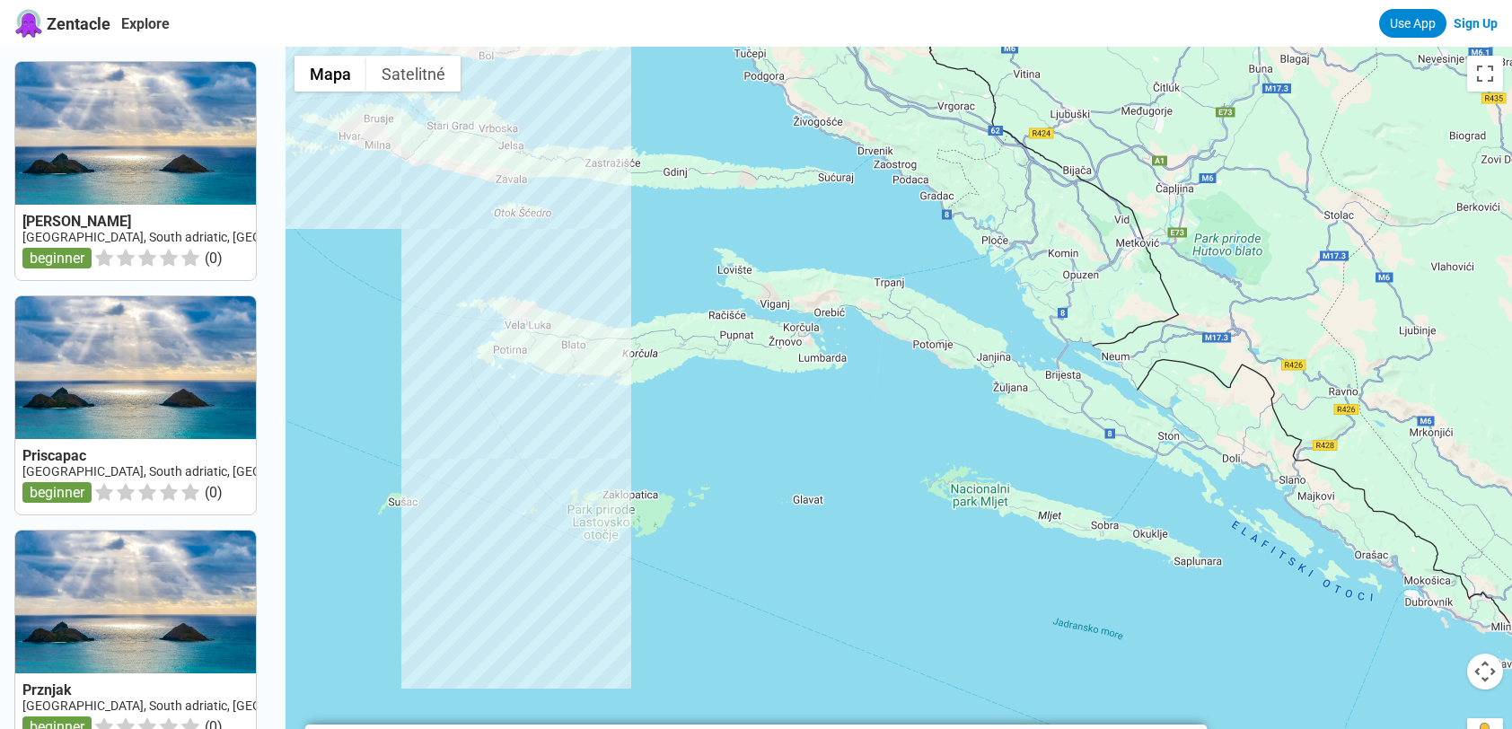
drag, startPoint x: 1215, startPoint y: 503, endPoint x: 866, endPoint y: 487, distance: 348.7
click at [866, 487] on div at bounding box center [898, 411] width 1226 height 729
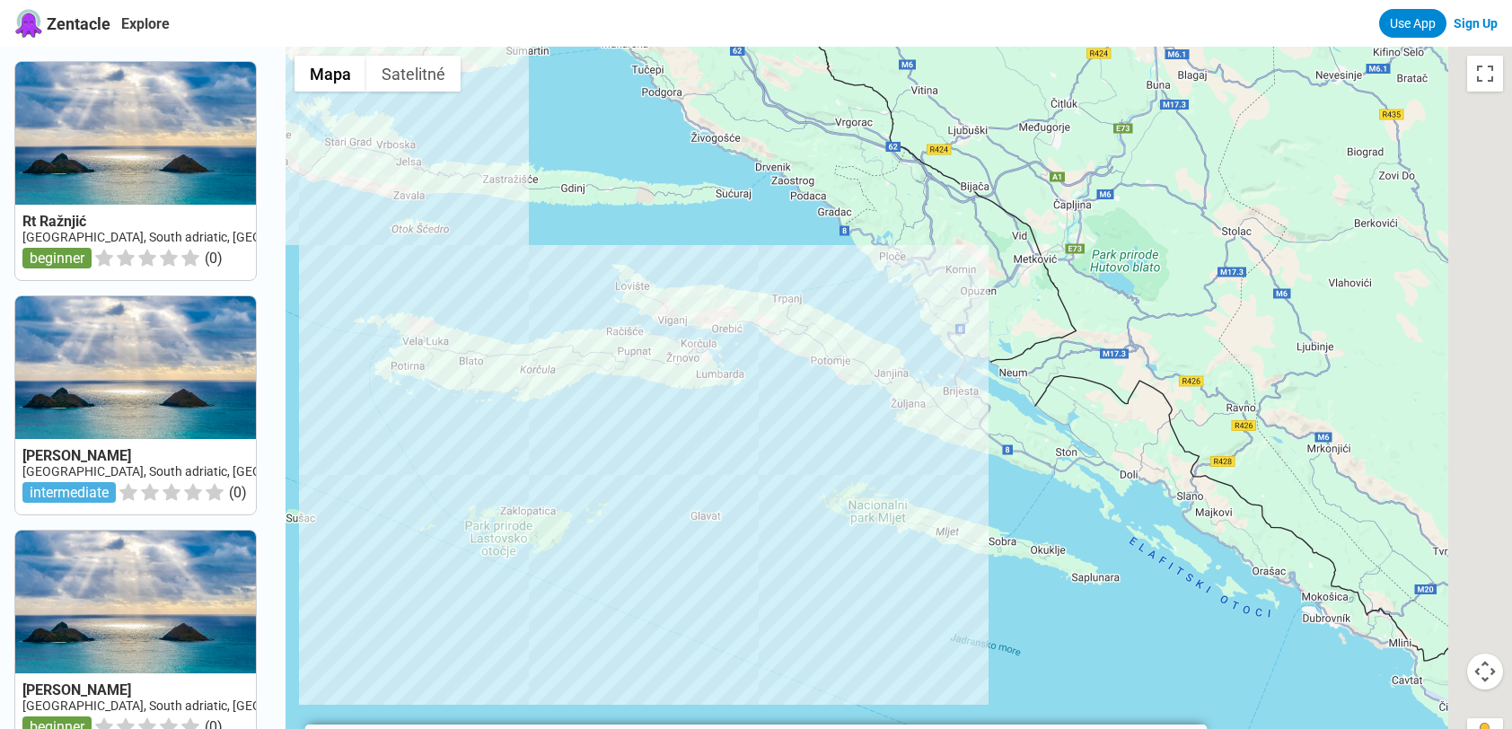
drag, startPoint x: 1109, startPoint y: 454, endPoint x: 920, endPoint y: 478, distance: 190.0
click at [920, 478] on div at bounding box center [898, 411] width 1226 height 729
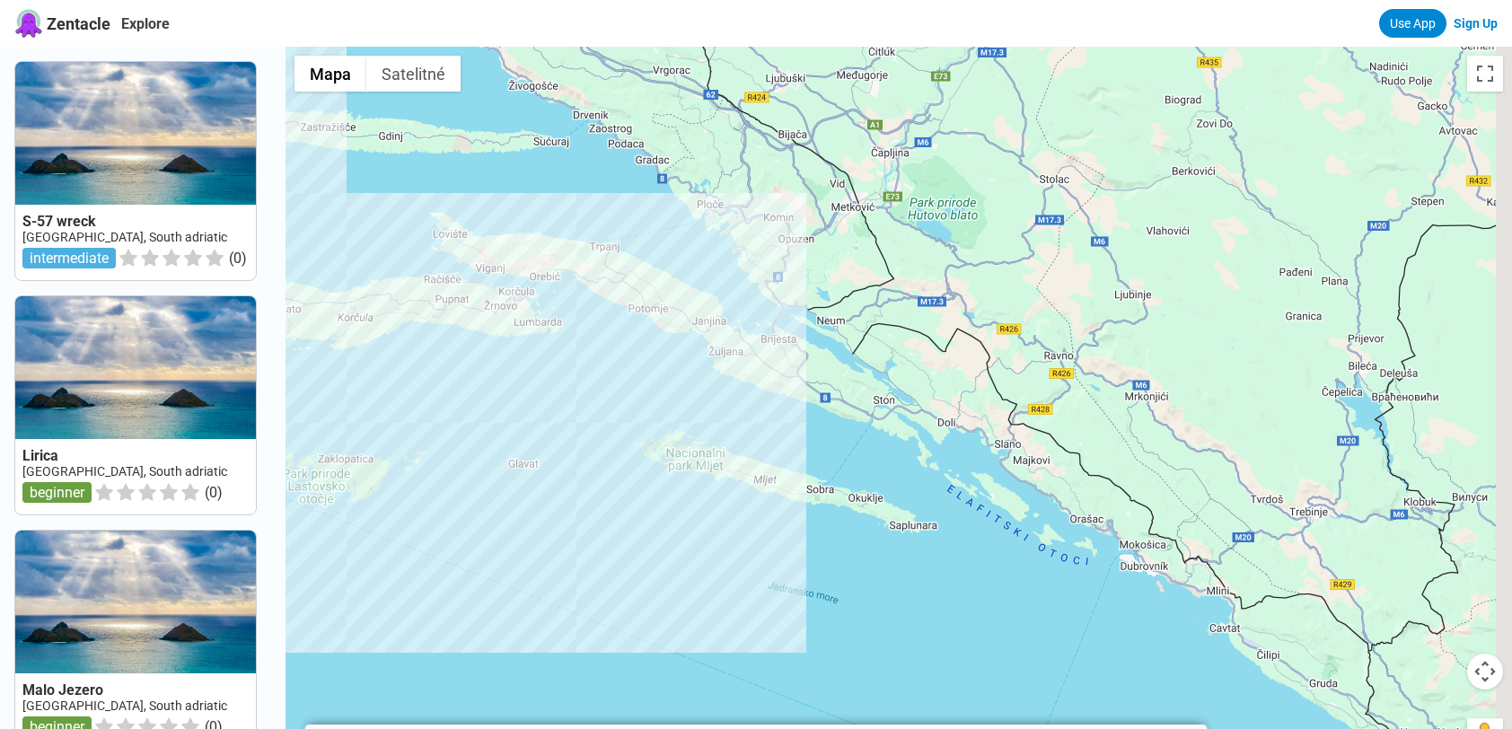
drag, startPoint x: 1023, startPoint y: 470, endPoint x: 810, endPoint y: 386, distance: 228.9
click at [803, 389] on div at bounding box center [898, 411] width 1226 height 729
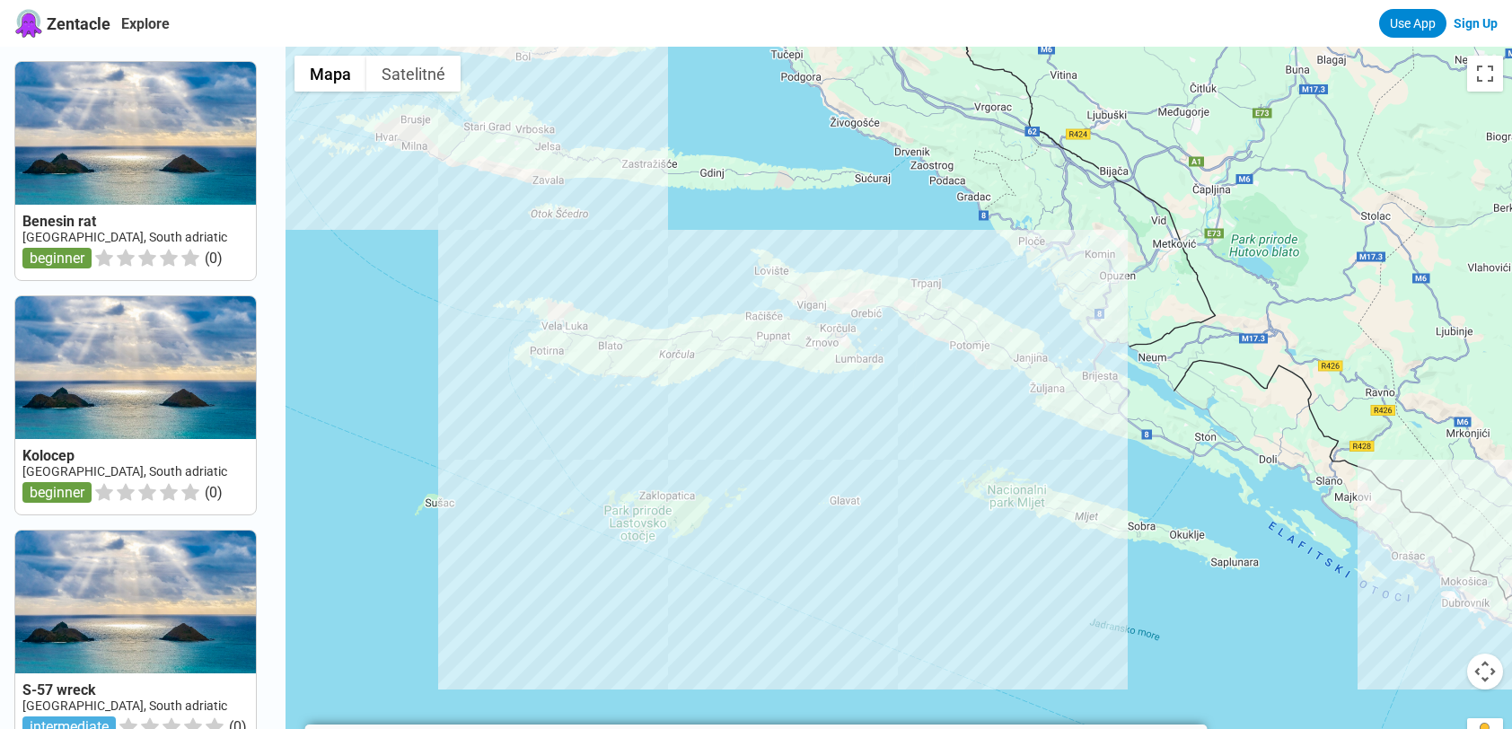
drag, startPoint x: 1051, startPoint y: 419, endPoint x: 1239, endPoint y: 467, distance: 193.6
click at [1239, 467] on div at bounding box center [898, 411] width 1226 height 729
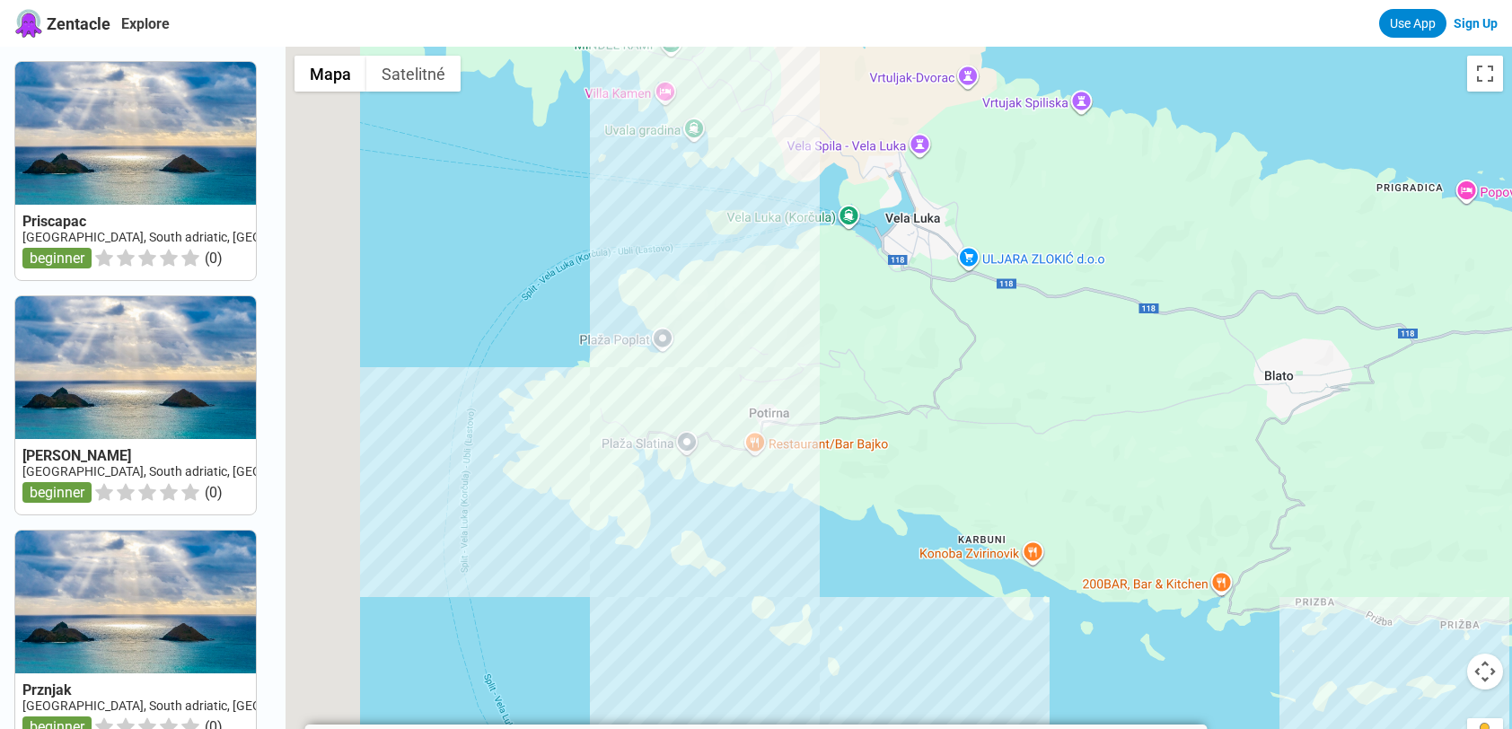
drag, startPoint x: 559, startPoint y: 488, endPoint x: 865, endPoint y: 522, distance: 307.0
click at [865, 522] on div at bounding box center [898, 411] width 1226 height 729
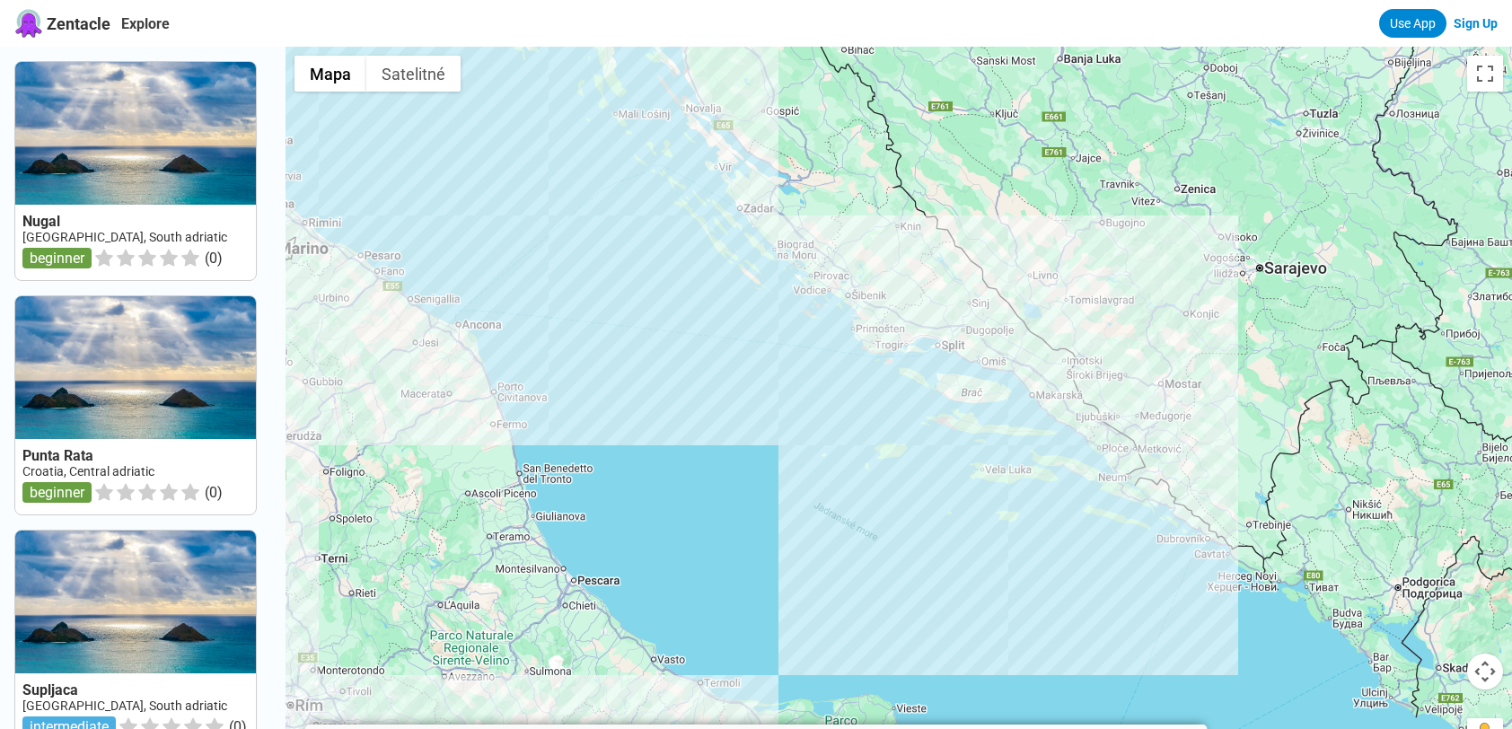
drag, startPoint x: 524, startPoint y: 425, endPoint x: 709, endPoint y: 390, distance: 188.2
click at [697, 386] on div at bounding box center [898, 411] width 1226 height 729
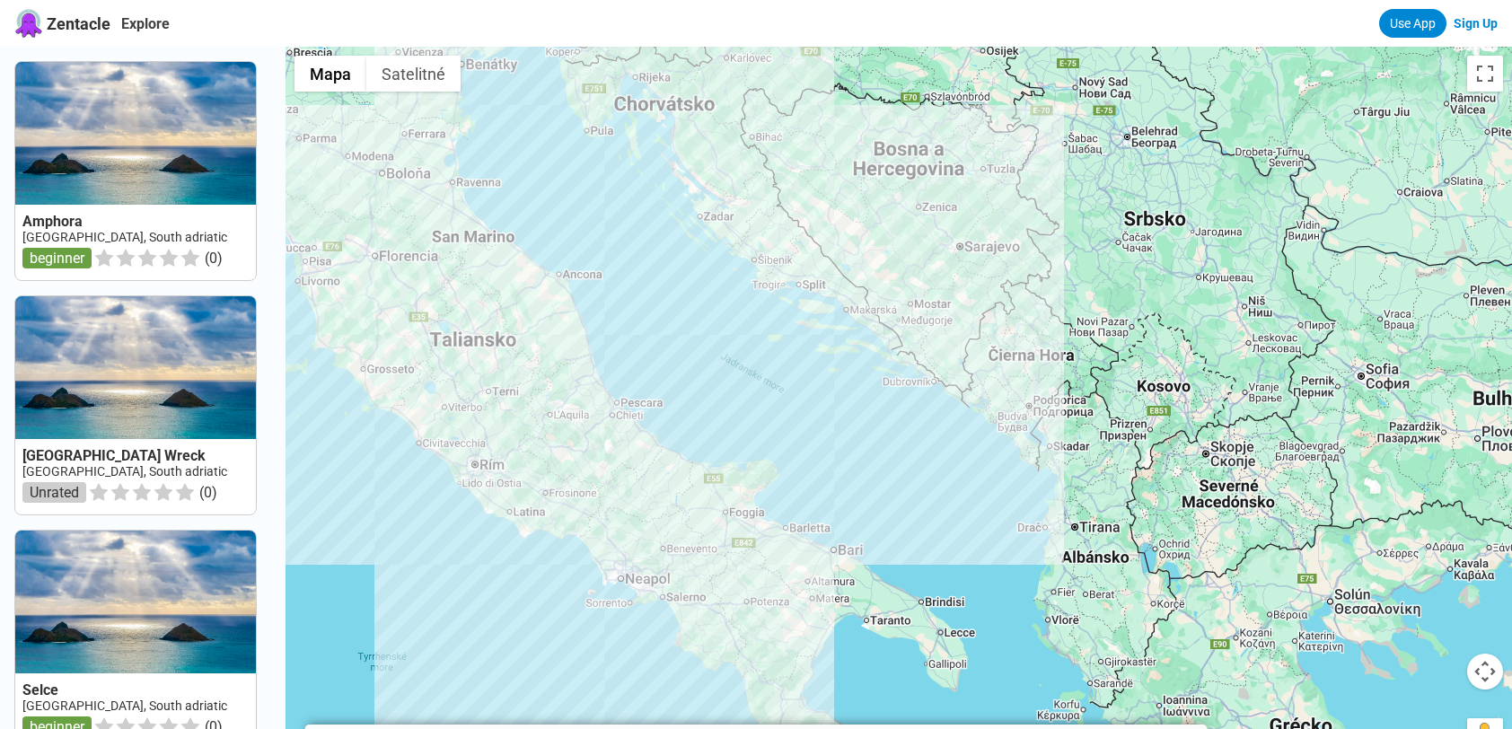
drag, startPoint x: 750, startPoint y: 404, endPoint x: 816, endPoint y: 400, distance: 66.6
click at [684, 284] on div at bounding box center [898, 411] width 1226 height 729
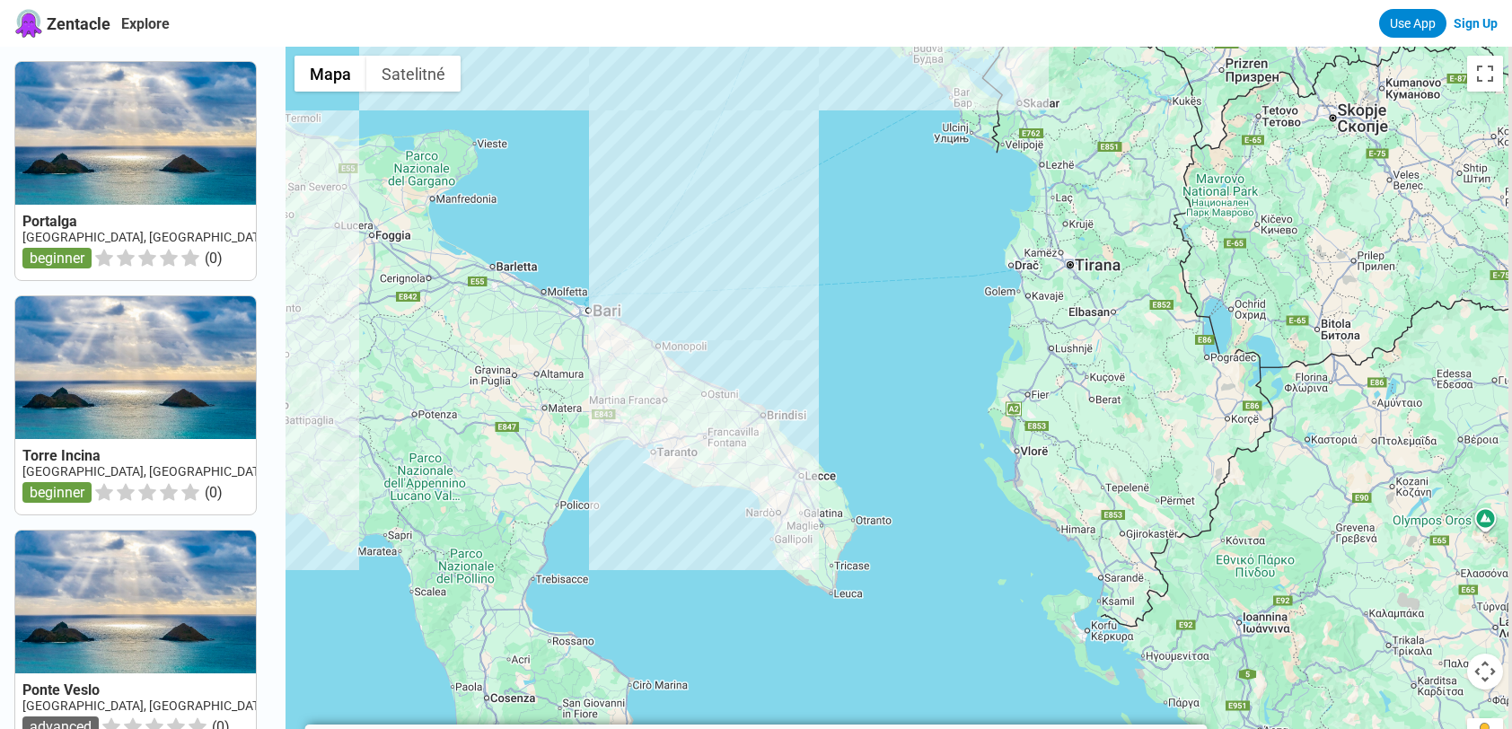
drag, startPoint x: 1224, startPoint y: 646, endPoint x: 1055, endPoint y: 450, distance: 259.1
click at [1055, 450] on div at bounding box center [898, 411] width 1226 height 729
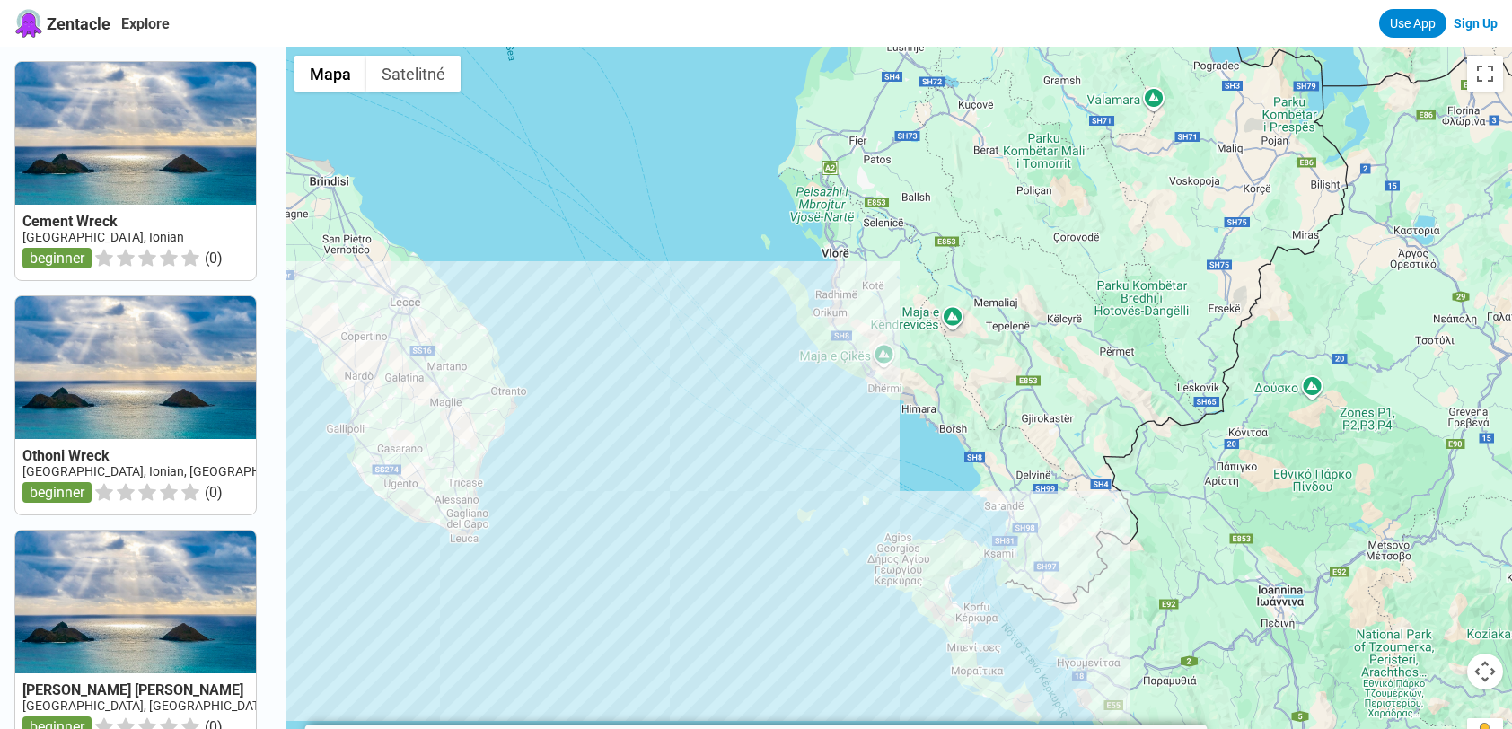
drag, startPoint x: 1140, startPoint y: 571, endPoint x: 977, endPoint y: 348, distance: 276.2
click at [977, 348] on div at bounding box center [898, 411] width 1226 height 729
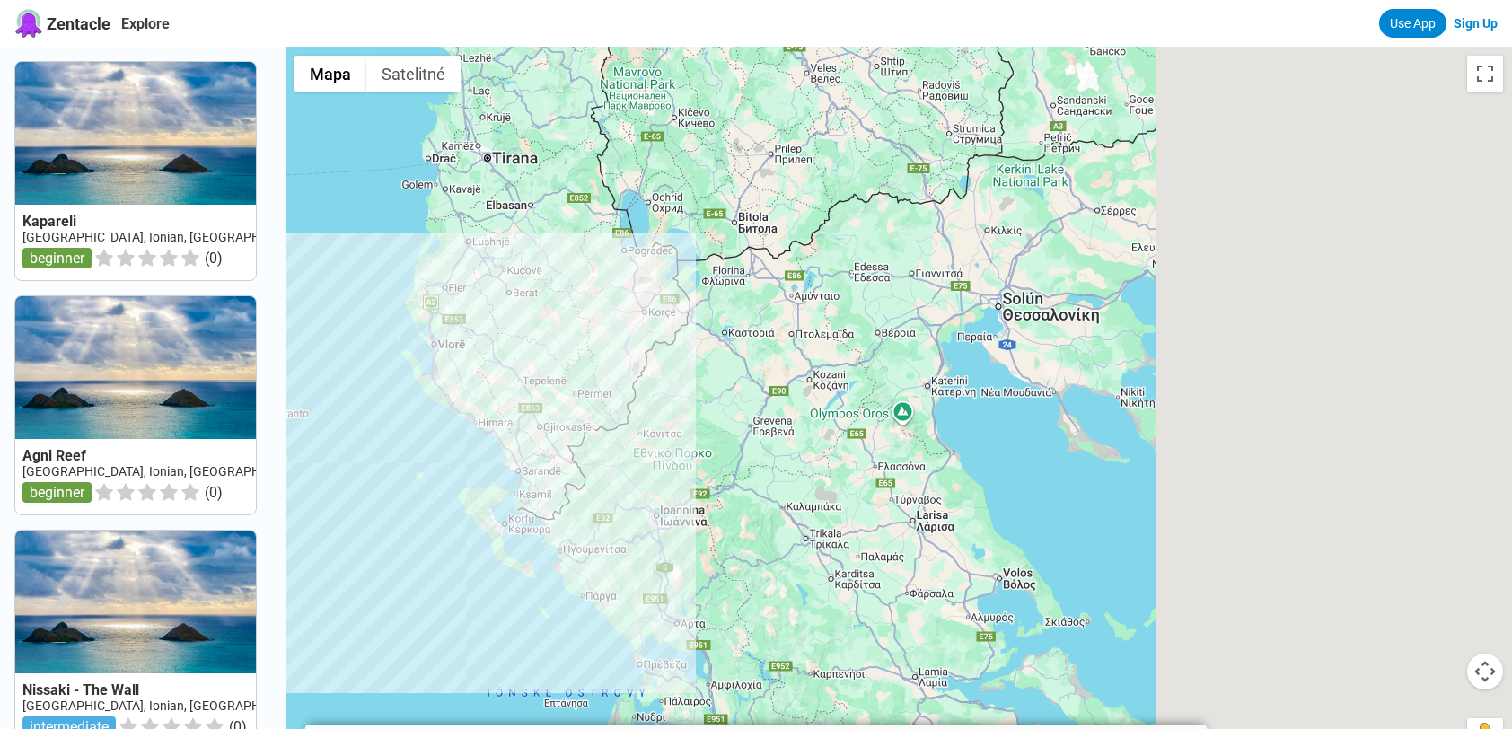
drag, startPoint x: 1053, startPoint y: 485, endPoint x: 621, endPoint y: 452, distance: 433.0
click at [593, 464] on div at bounding box center [898, 411] width 1226 height 729
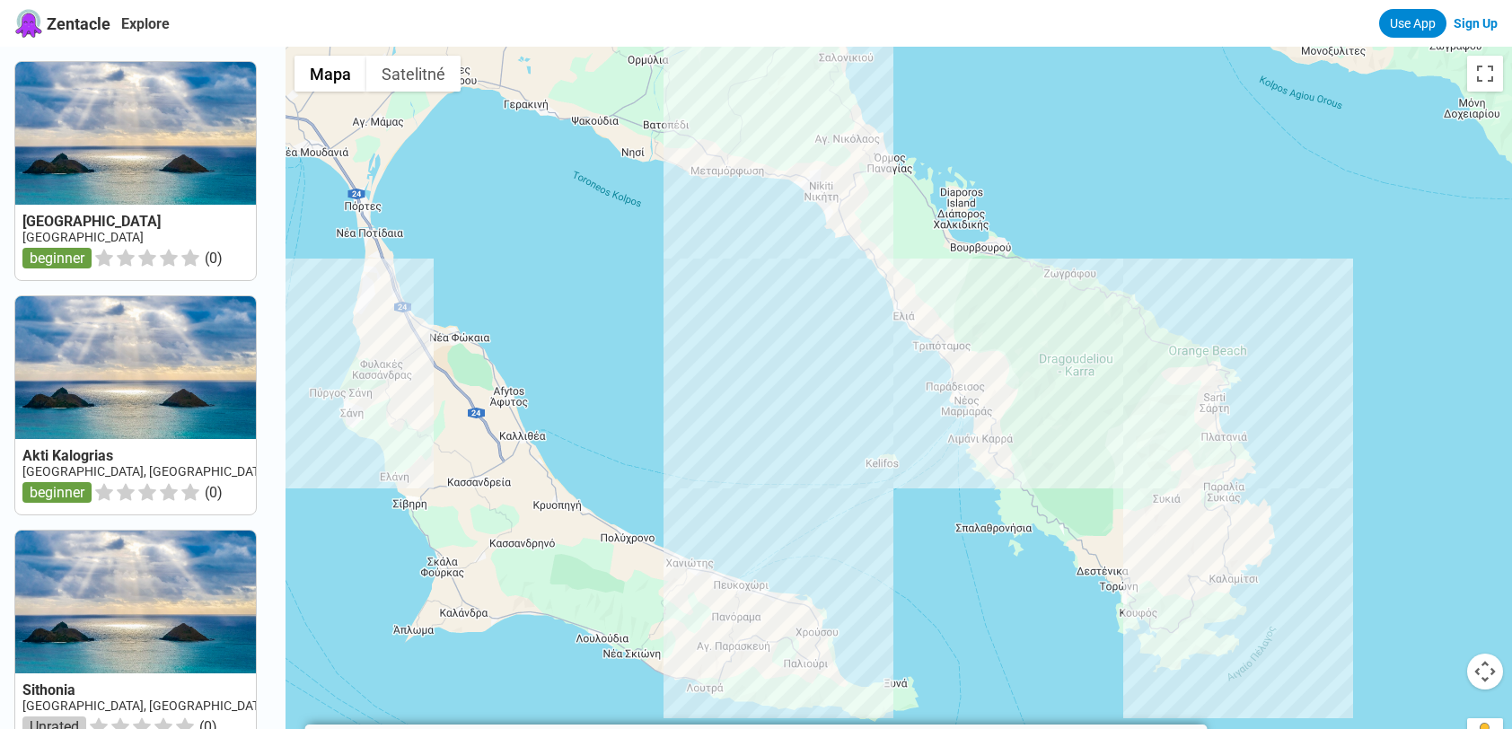
click at [1079, 474] on div at bounding box center [898, 411] width 1226 height 729
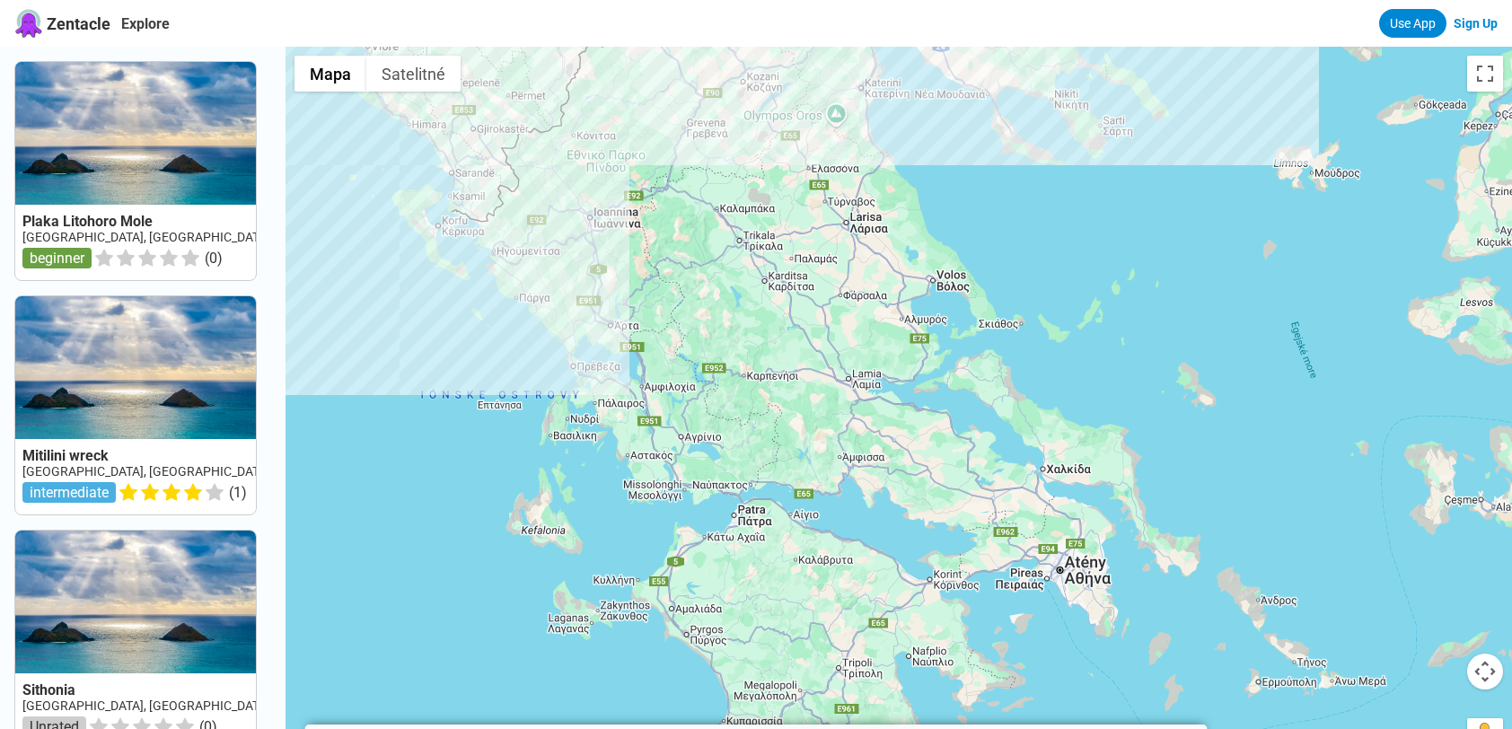
drag, startPoint x: 1059, startPoint y: 560, endPoint x: 1058, endPoint y: 101, distance: 459.7
click at [1058, 101] on div at bounding box center [898, 411] width 1226 height 729
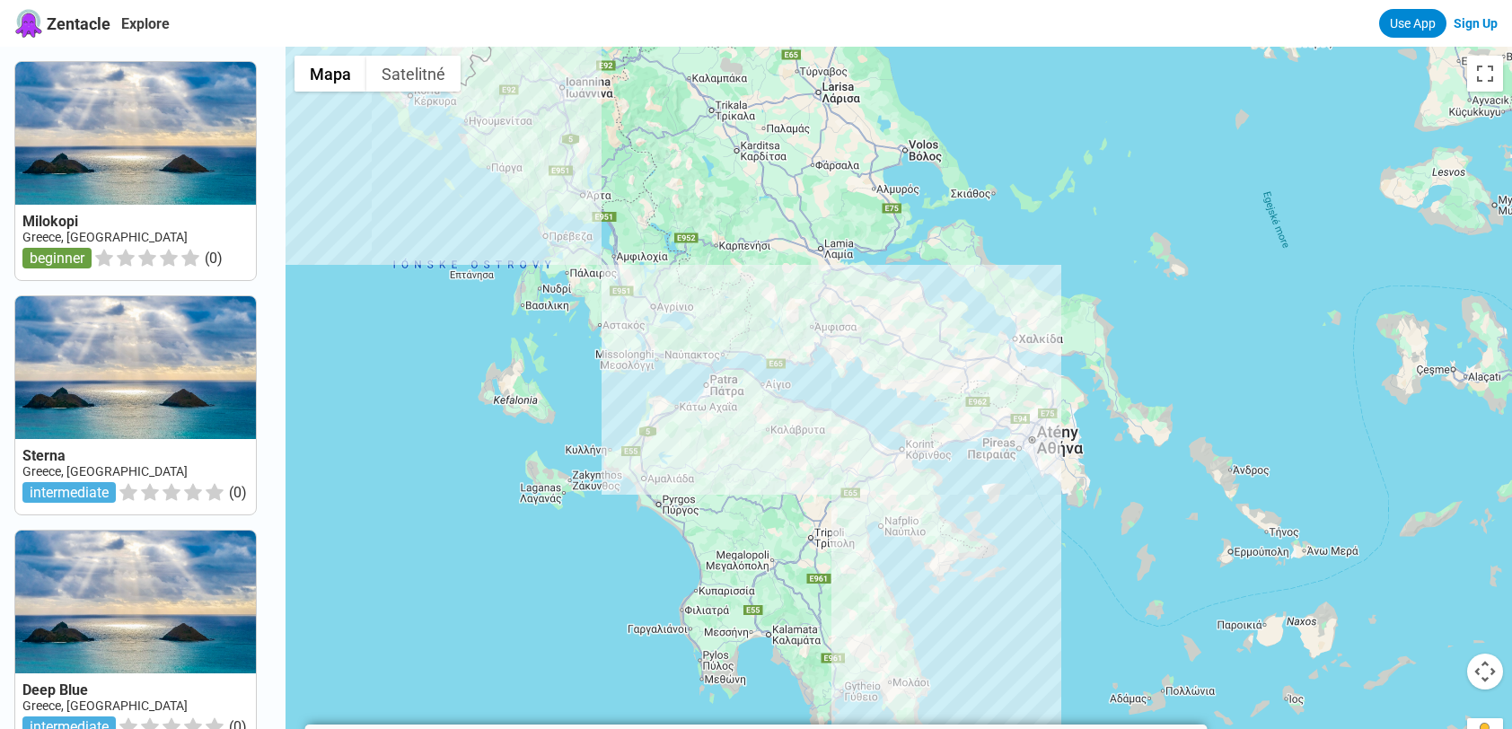
drag, startPoint x: 1193, startPoint y: 405, endPoint x: 1029, endPoint y: 274, distance: 210.2
click at [1029, 274] on div at bounding box center [898, 411] width 1226 height 729
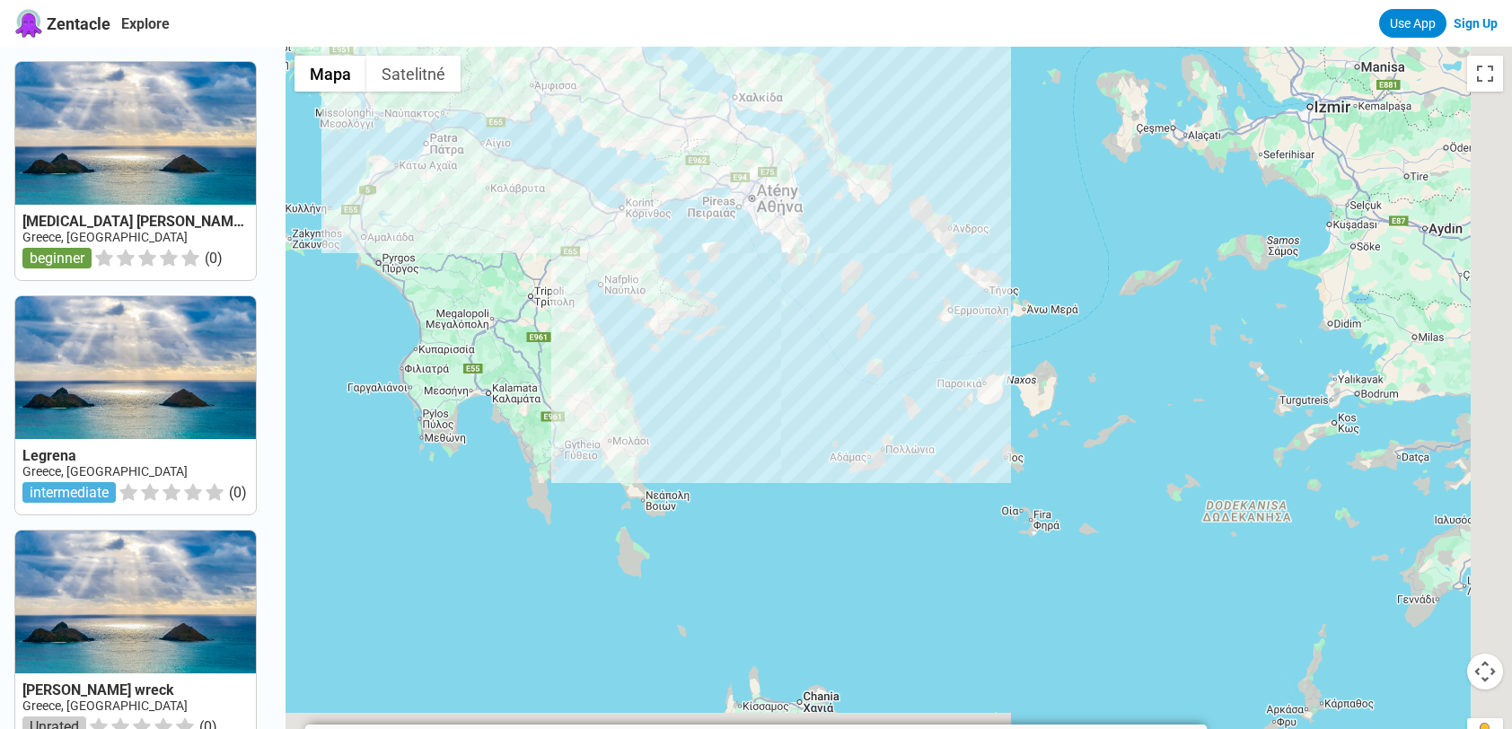
drag, startPoint x: 1058, startPoint y: 386, endPoint x: 977, endPoint y: 315, distance: 107.5
click at [977, 315] on div at bounding box center [898, 411] width 1226 height 729
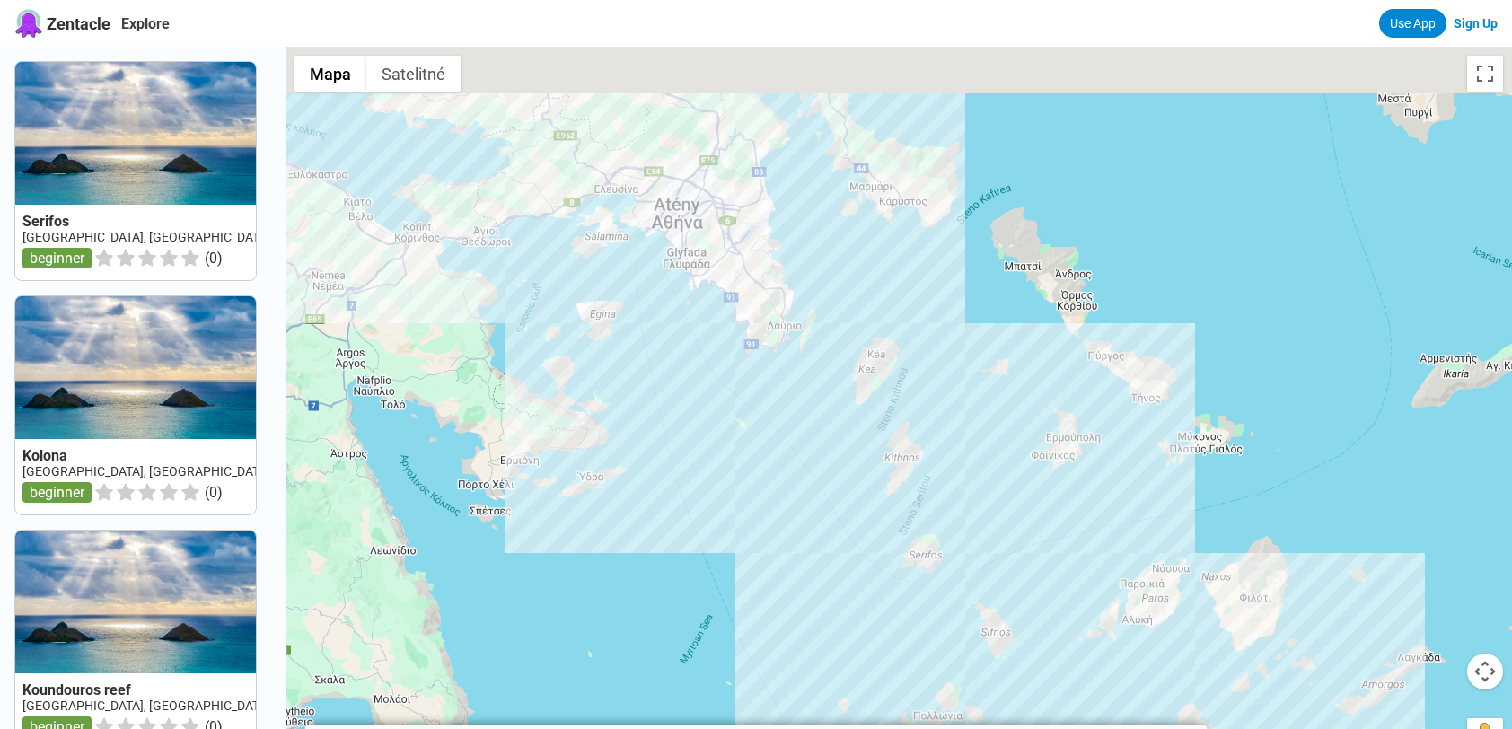
drag, startPoint x: 765, startPoint y: 382, endPoint x: 771, endPoint y: 414, distance: 32.9
click at [771, 414] on div at bounding box center [898, 411] width 1226 height 729
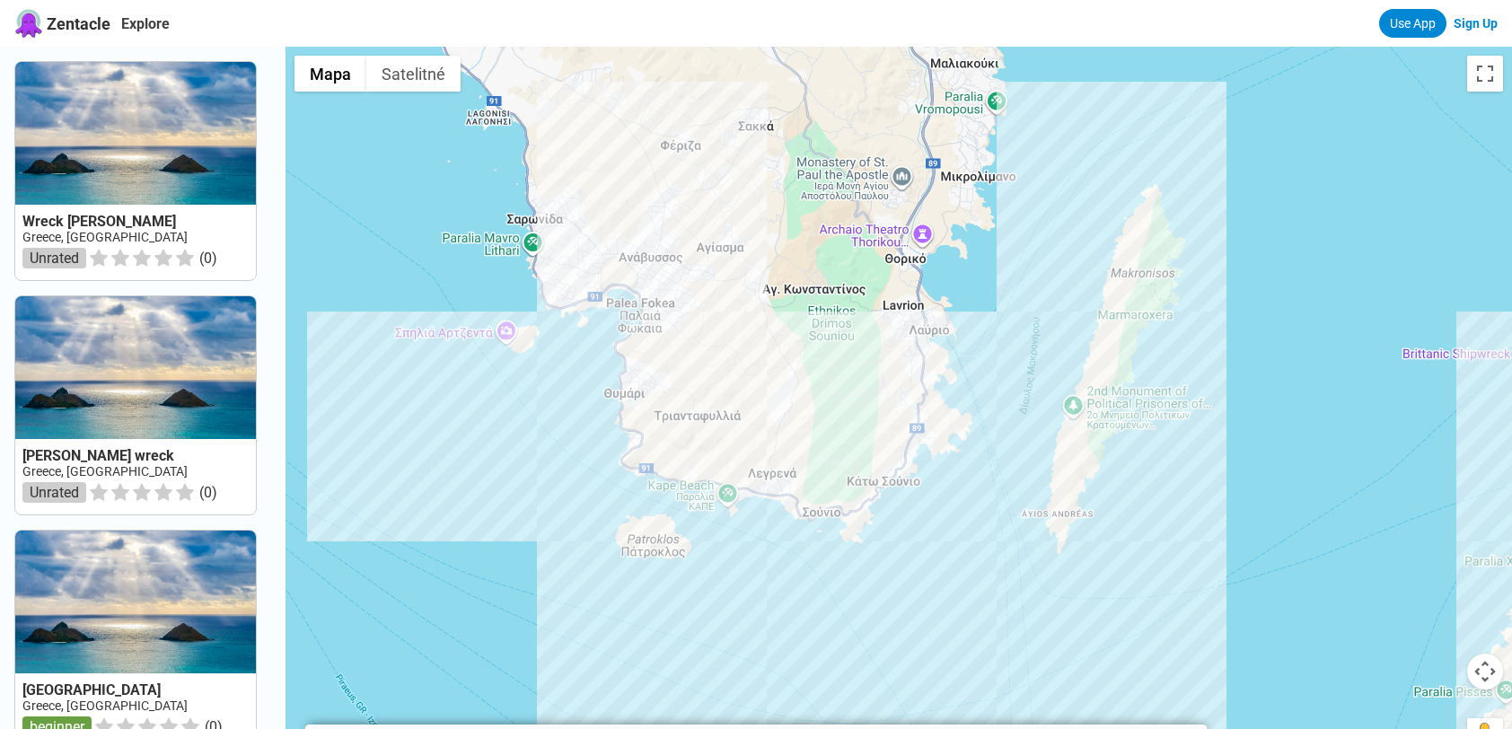
drag, startPoint x: 772, startPoint y: 299, endPoint x: 820, endPoint y: 435, distance: 143.7
click at [820, 435] on div at bounding box center [898, 411] width 1226 height 729
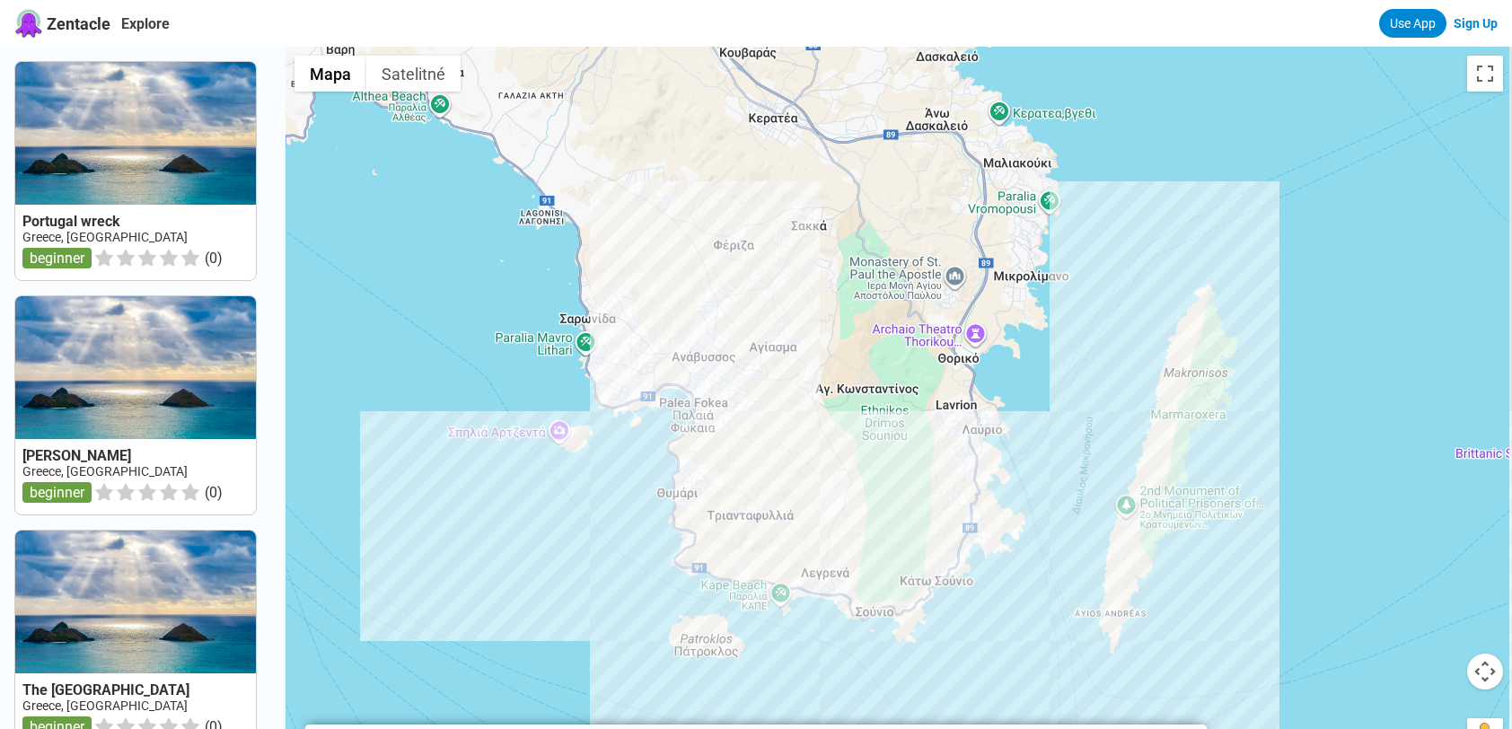
drag, startPoint x: 1119, startPoint y: 496, endPoint x: 1106, endPoint y: 356, distance: 140.6
click at [1106, 356] on div at bounding box center [898, 411] width 1226 height 729
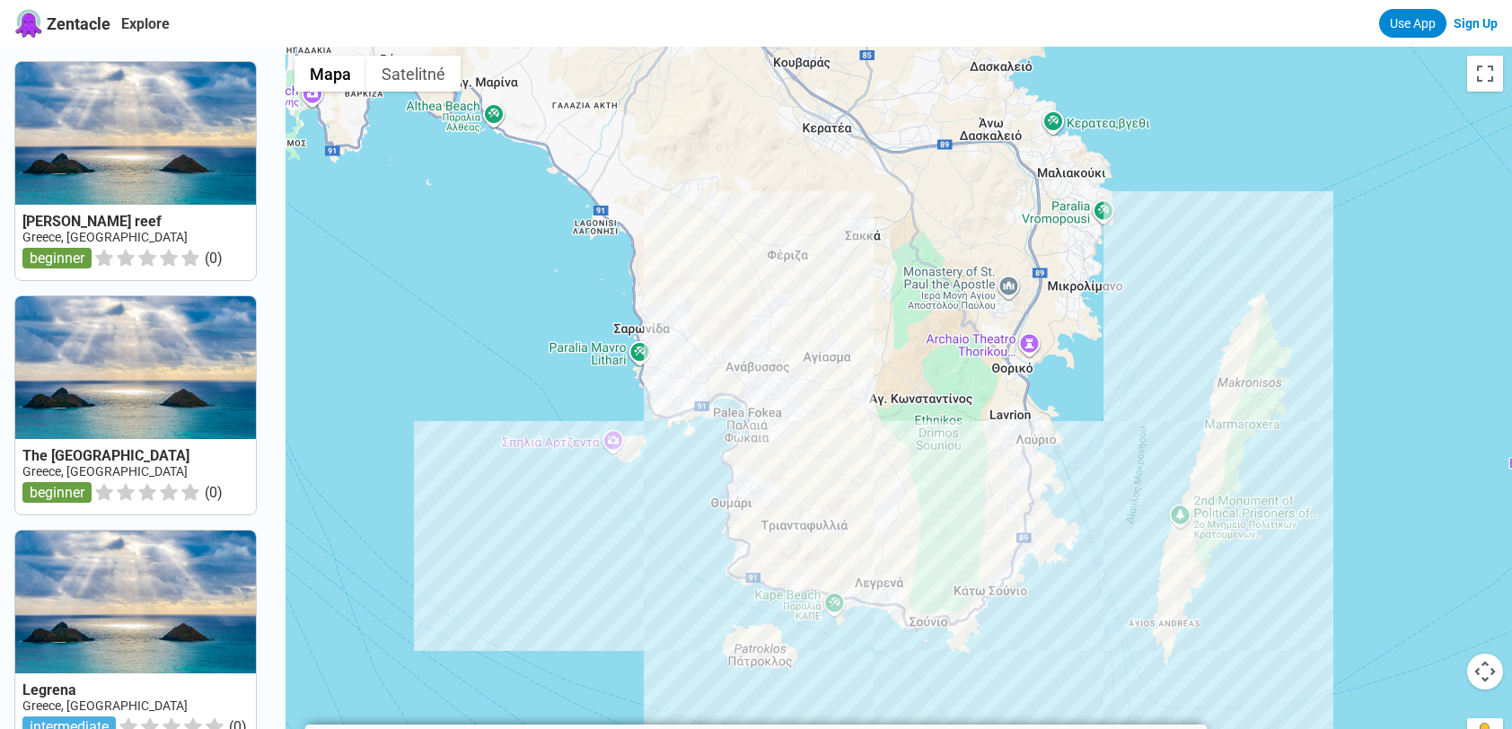
drag, startPoint x: 830, startPoint y: 436, endPoint x: 883, endPoint y: 446, distance: 54.8
click at [883, 446] on div at bounding box center [898, 411] width 1226 height 729
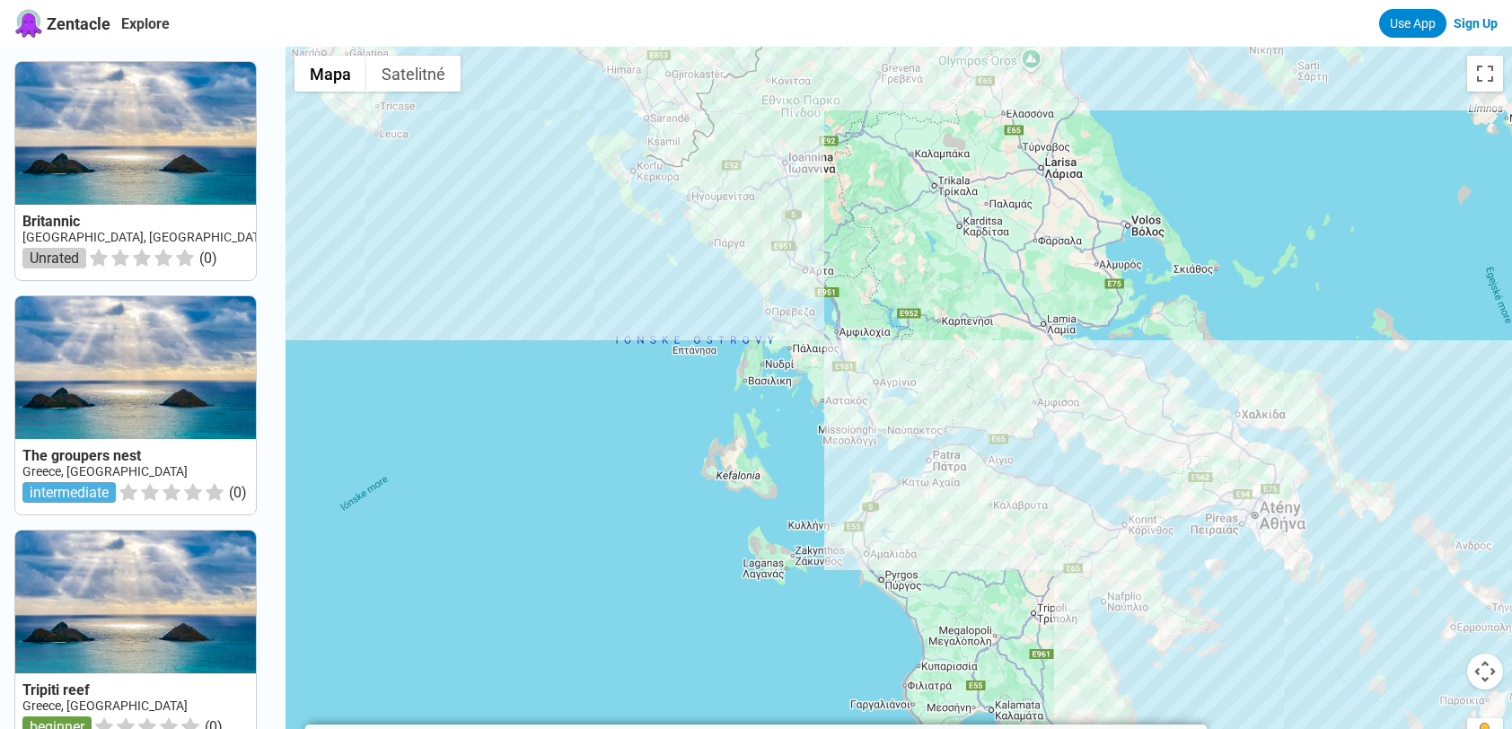
drag, startPoint x: 609, startPoint y: 470, endPoint x: 1048, endPoint y: 575, distance: 451.4
click at [1048, 575] on div at bounding box center [898, 411] width 1226 height 729
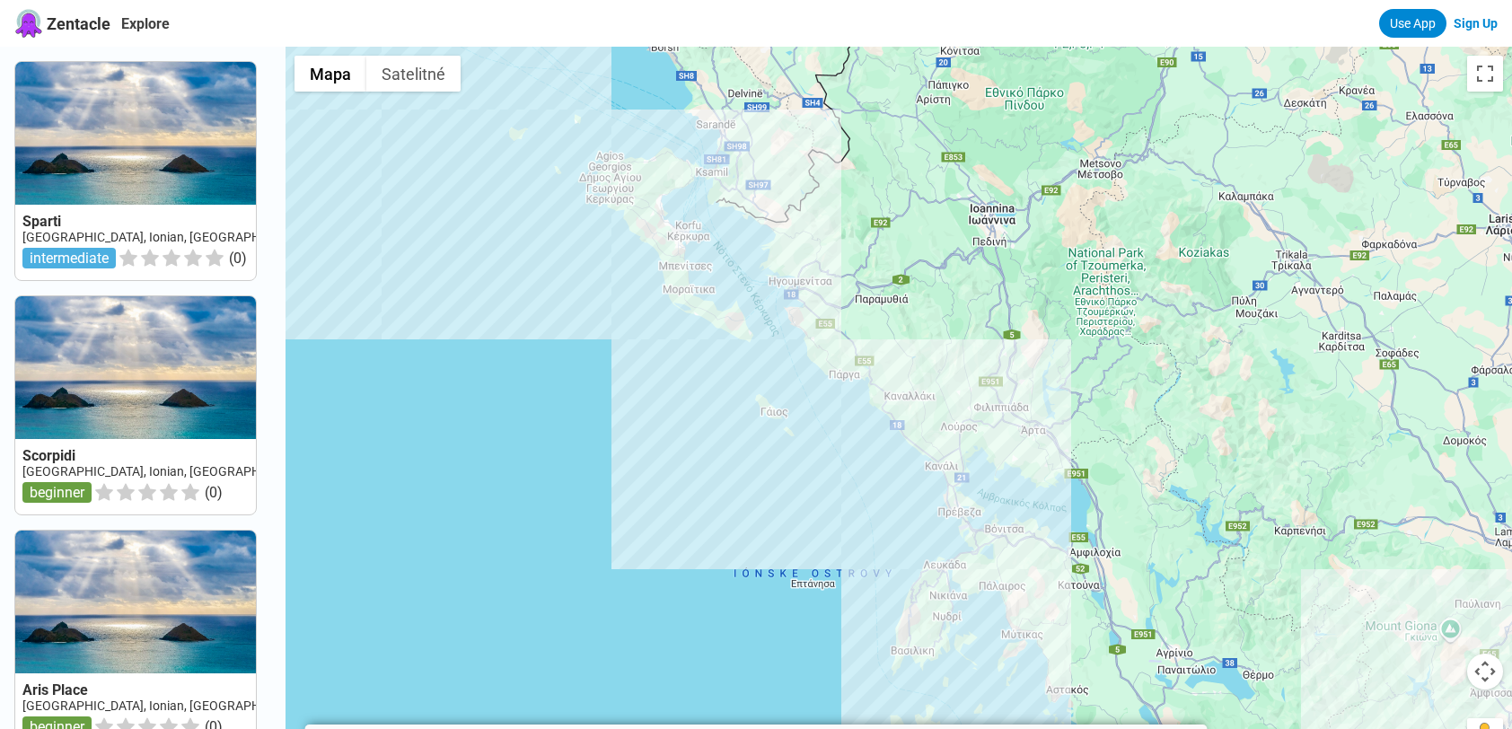
drag, startPoint x: 618, startPoint y: 110, endPoint x: 690, endPoint y: 271, distance: 176.4
click at [728, 319] on div at bounding box center [898, 411] width 1226 height 729
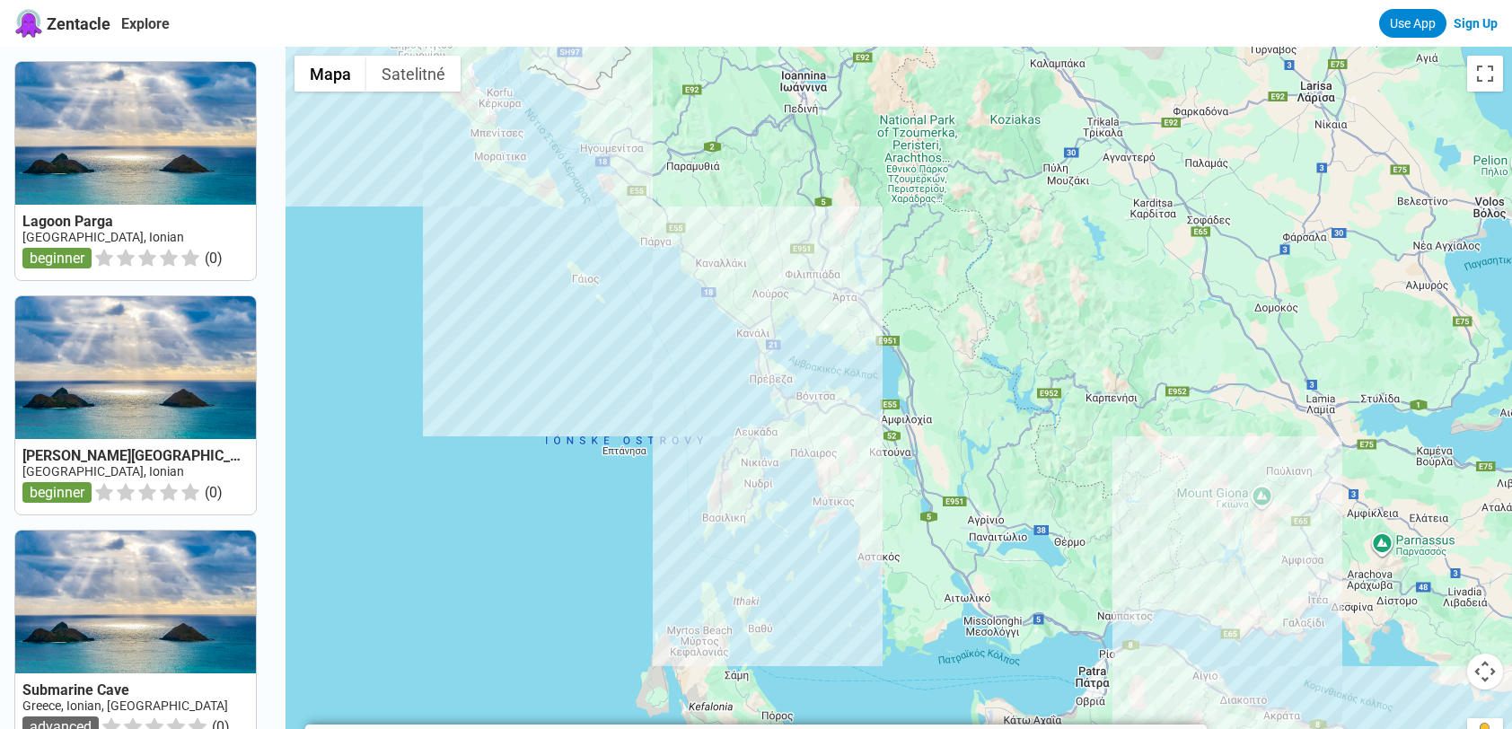
drag, startPoint x: 970, startPoint y: 347, endPoint x: 738, endPoint y: 143, distance: 309.2
click at [738, 143] on div at bounding box center [898, 411] width 1226 height 729
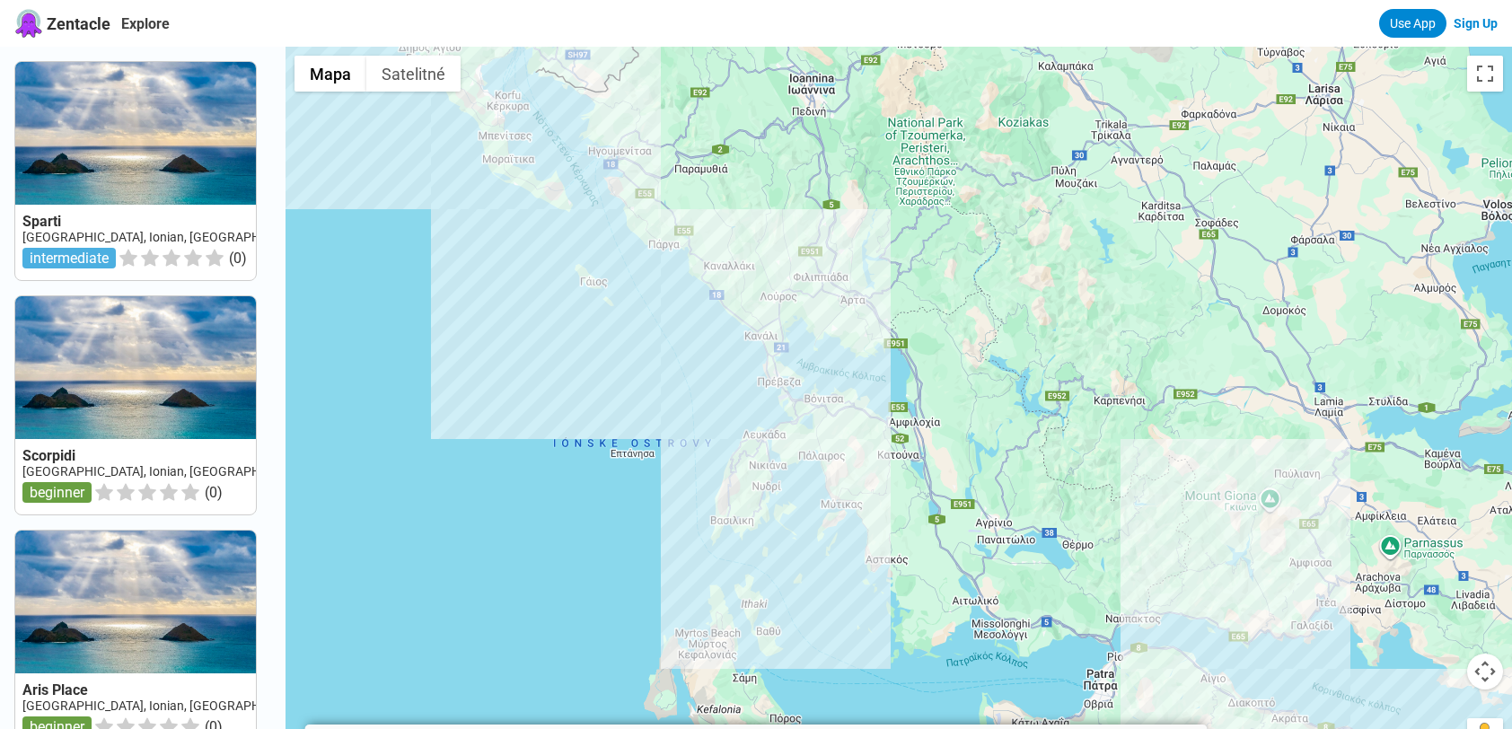
drag, startPoint x: 1003, startPoint y: 309, endPoint x: 542, endPoint y: 407, distance: 470.8
click at [542, 407] on div at bounding box center [898, 411] width 1226 height 729
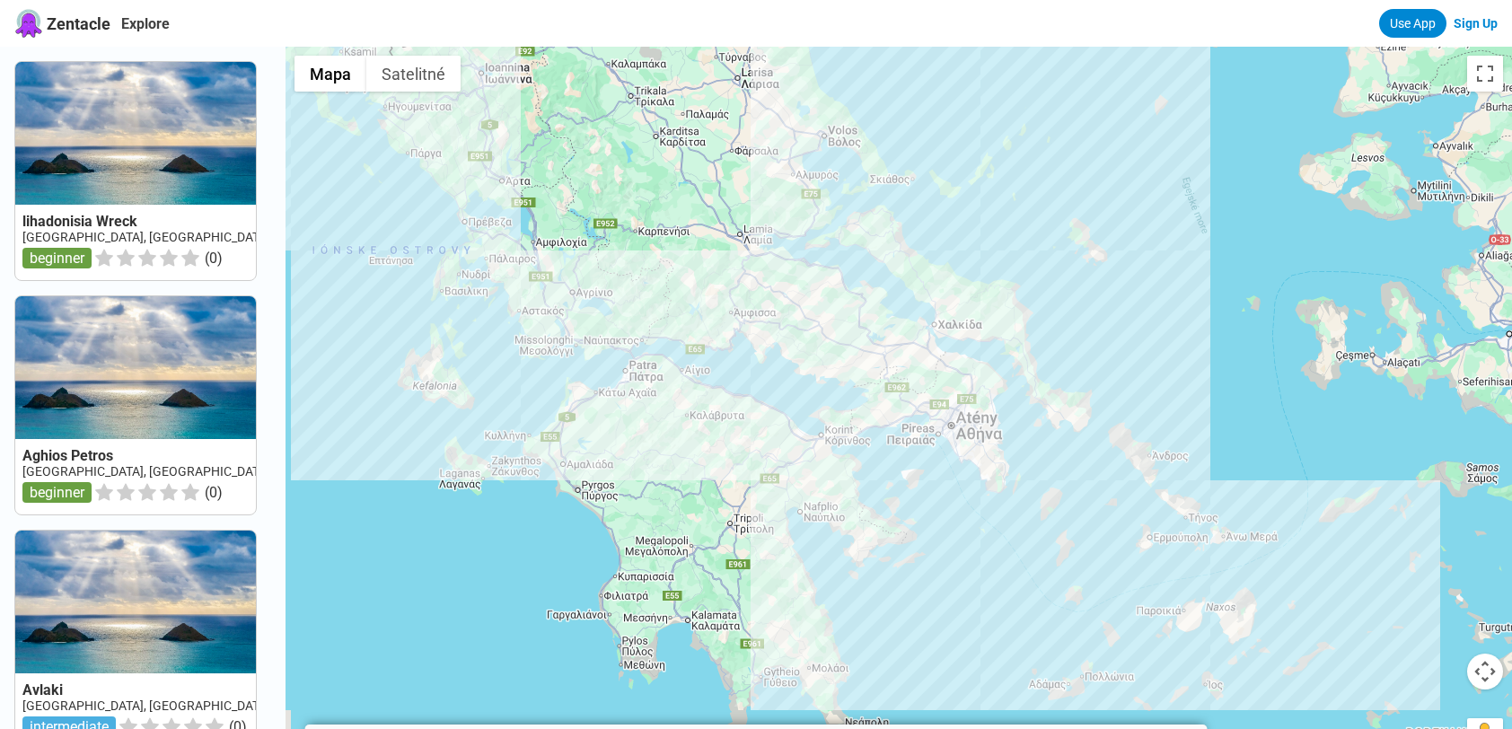
drag, startPoint x: 959, startPoint y: 371, endPoint x: 816, endPoint y: 32, distance: 367.3
click at [822, 49] on div at bounding box center [898, 411] width 1226 height 729
